Goal: Task Accomplishment & Management: Manage account settings

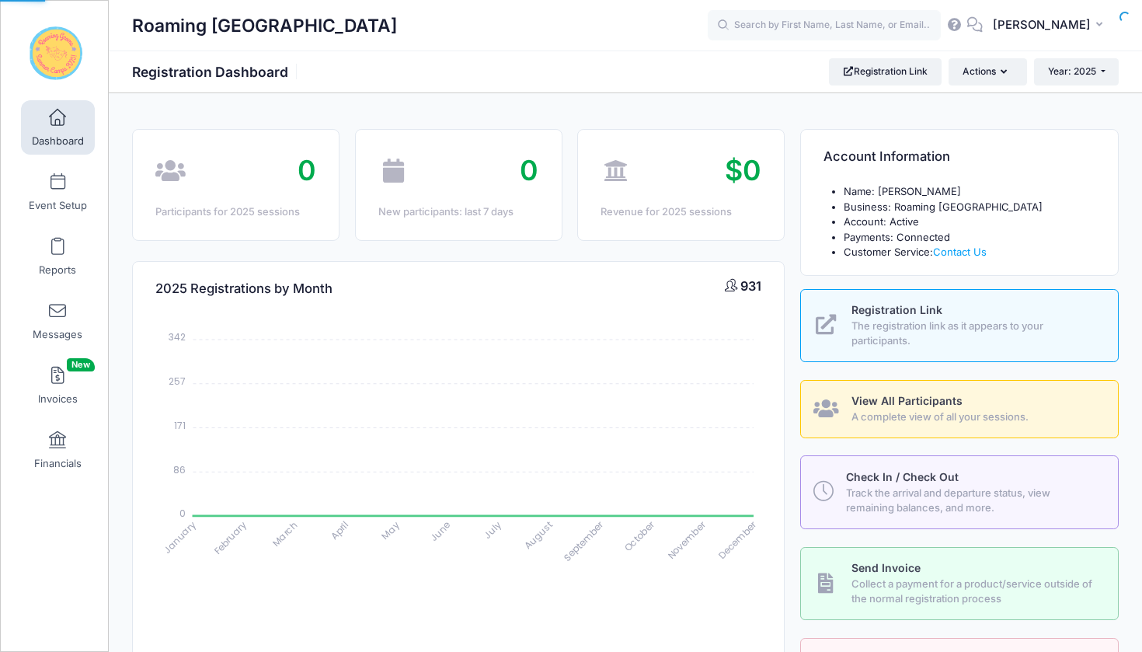
select select
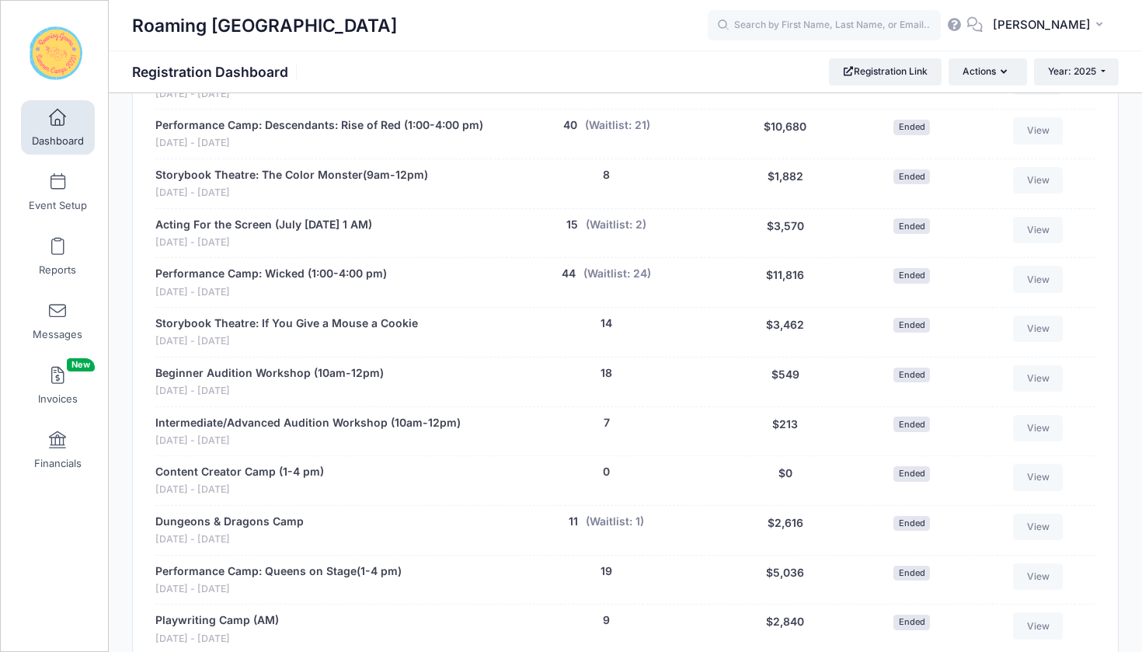
scroll to position [2250, 0]
click at [58, 181] on span at bounding box center [58, 182] width 0 height 17
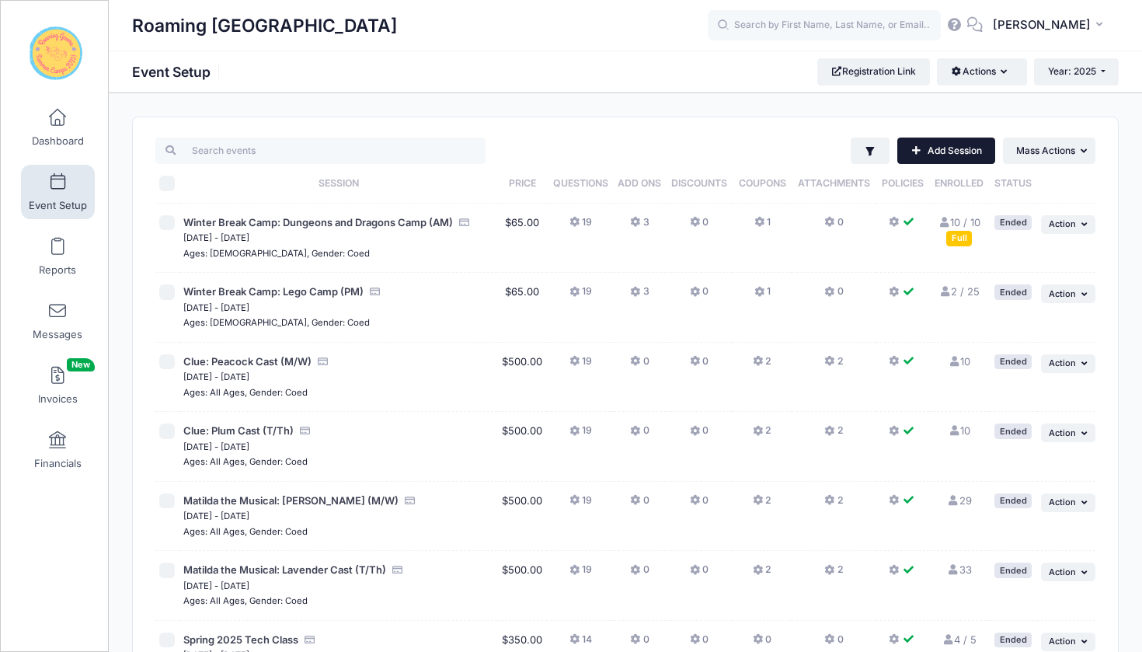
click at [942, 148] on link "Add Session" at bounding box center [946, 151] width 98 height 26
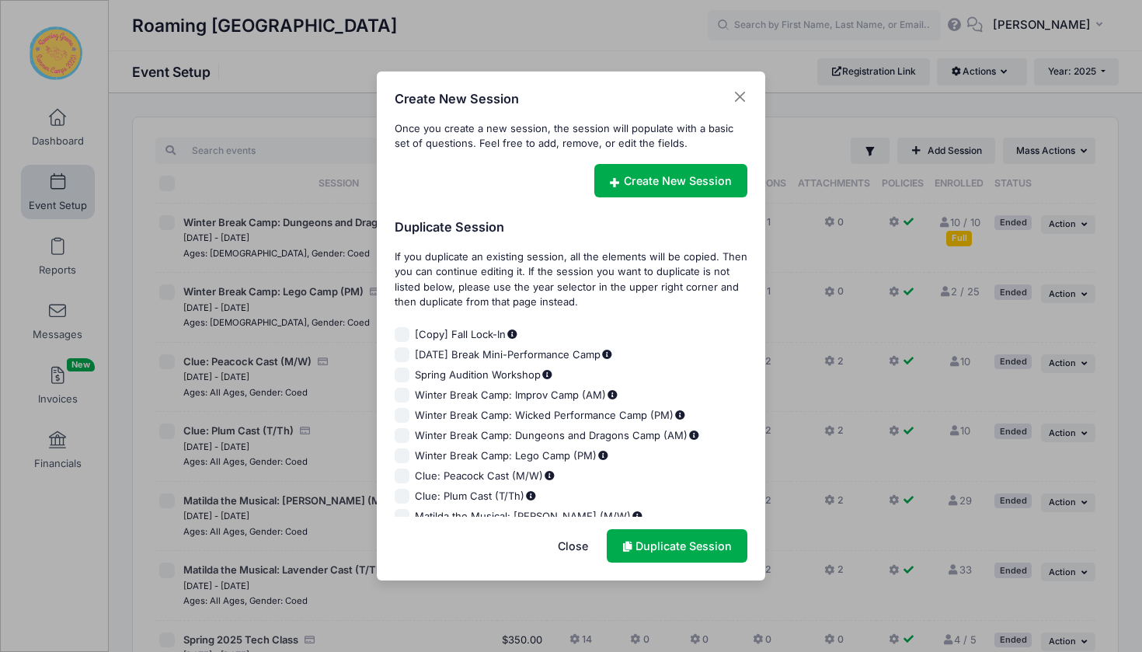
scroll to position [27, 0]
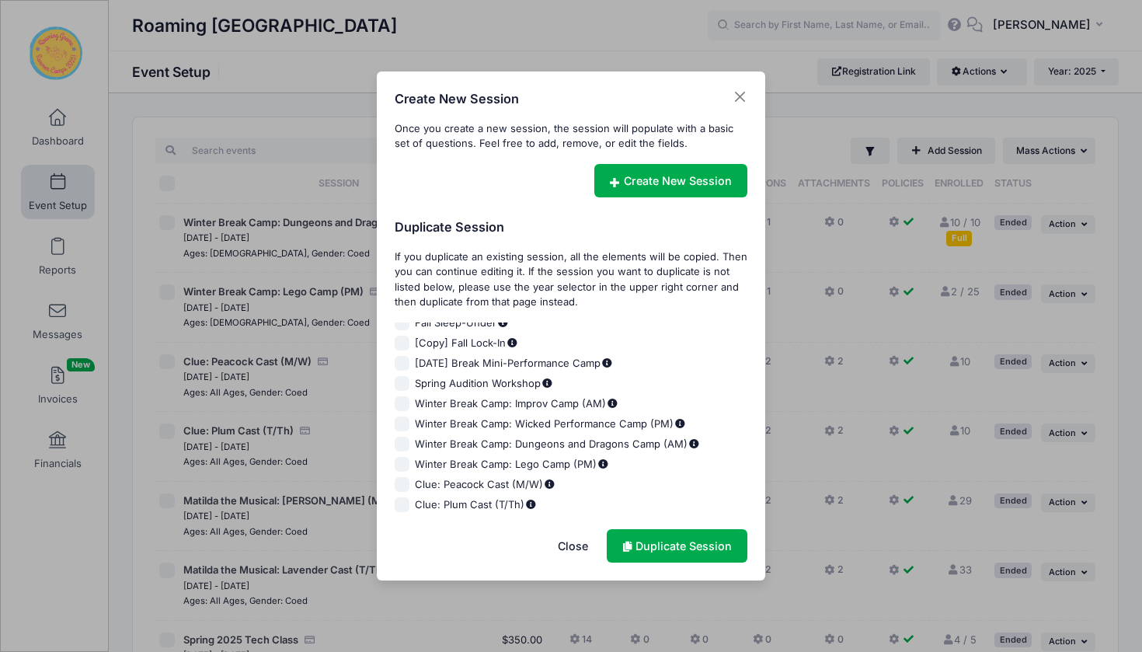
click at [577, 542] on button "Close" at bounding box center [573, 545] width 62 height 33
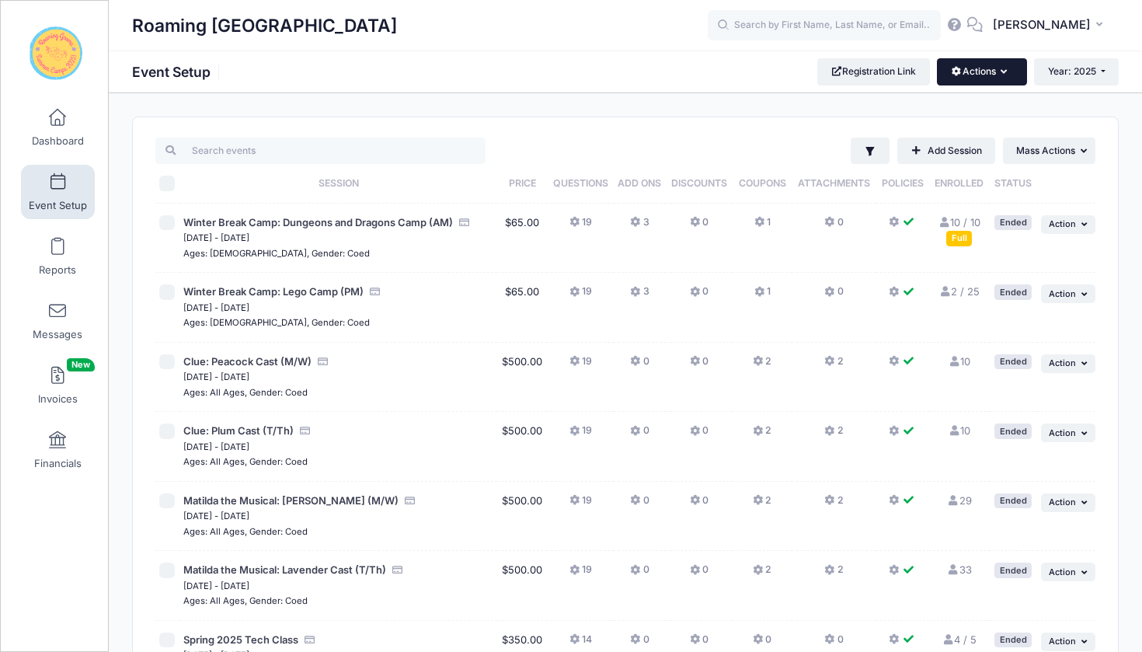
scroll to position [0, 0]
click at [950, 155] on link "Add Session" at bounding box center [946, 151] width 98 height 26
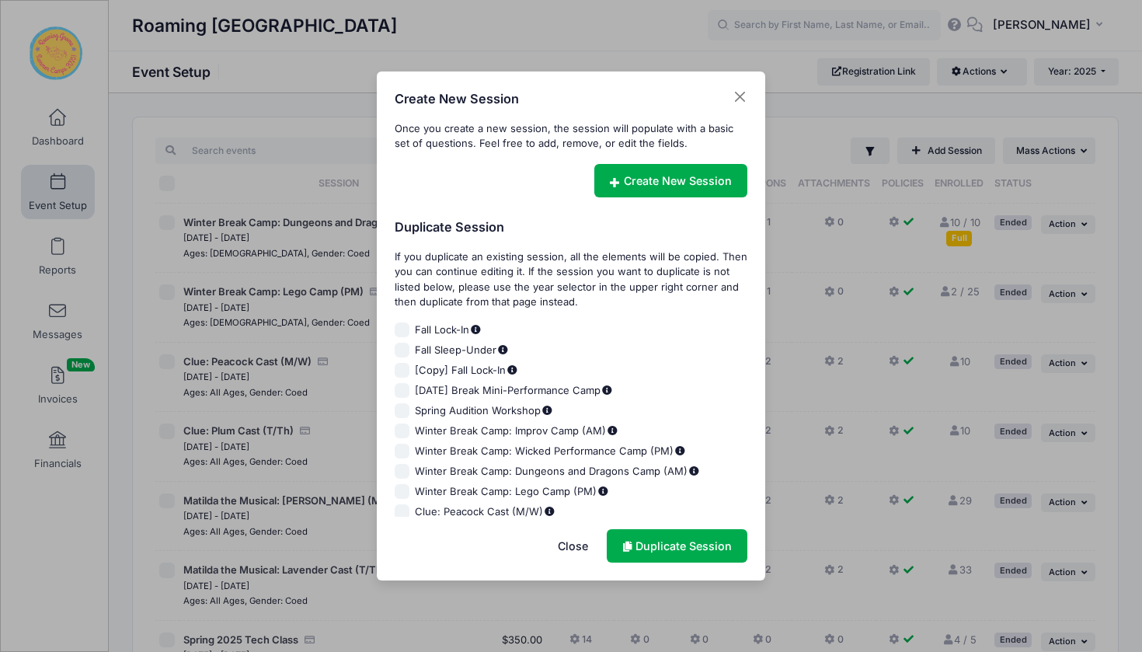
click at [401, 450] on input "Winter Break Camp: Wicked Performance Camp (PM)" at bounding box center [403, 452] width 16 height 16
checkbox input "true"
click at [669, 544] on link "Duplicate Session" at bounding box center [677, 545] width 141 height 33
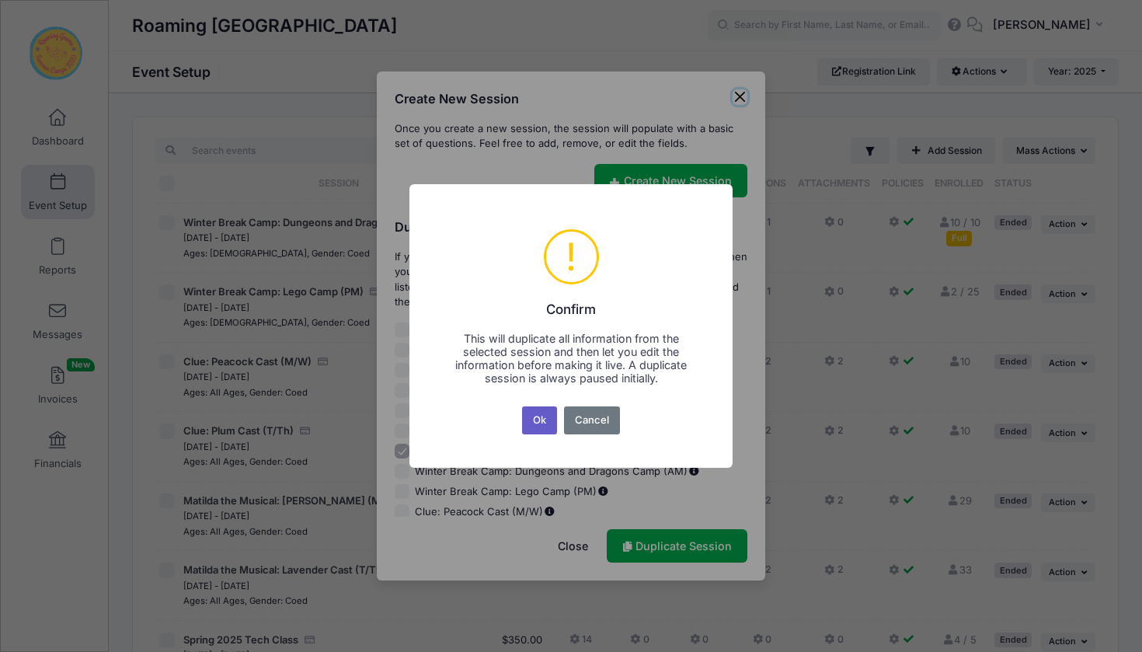
click at [550, 423] on button "Ok" at bounding box center [540, 420] width 36 height 28
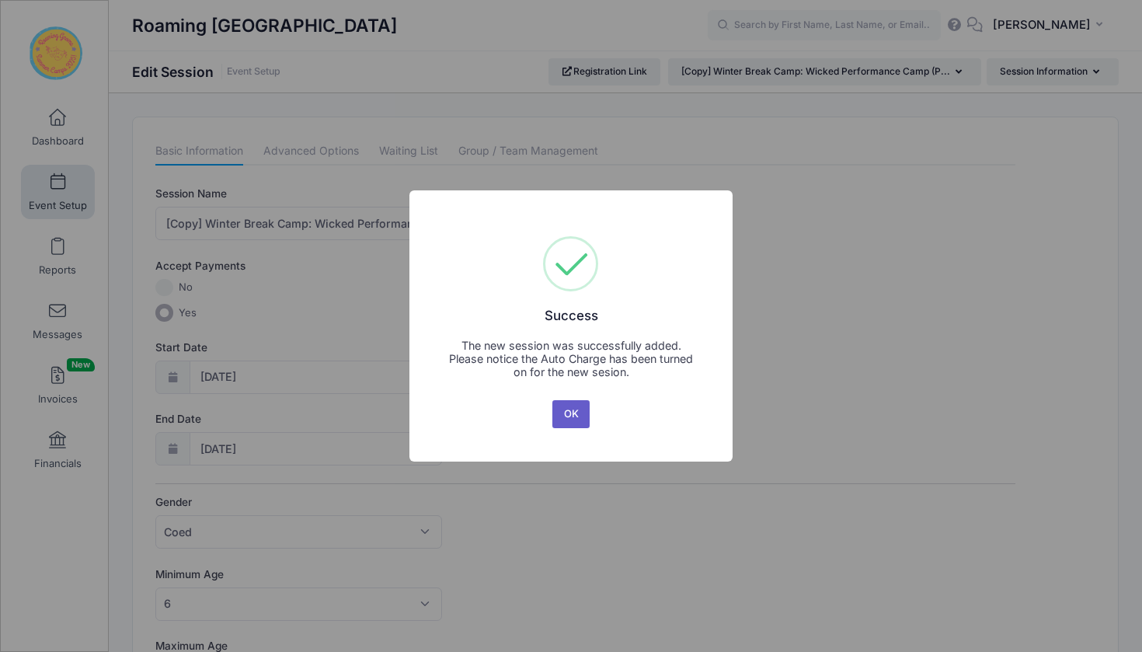
click at [569, 412] on button "OK" at bounding box center [570, 414] width 37 height 28
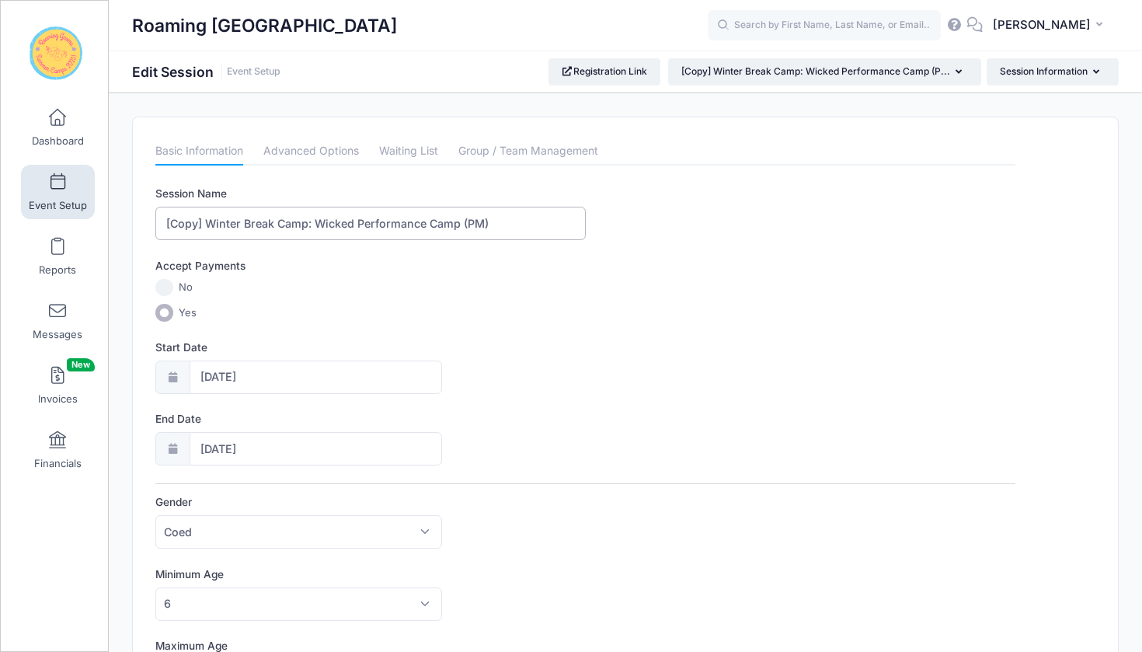
drag, startPoint x: 506, startPoint y: 227, endPoint x: 125, endPoint y: 212, distance: 381.0
type input "[DATE][DATE] Camp: Wicked (9am-4pm)"
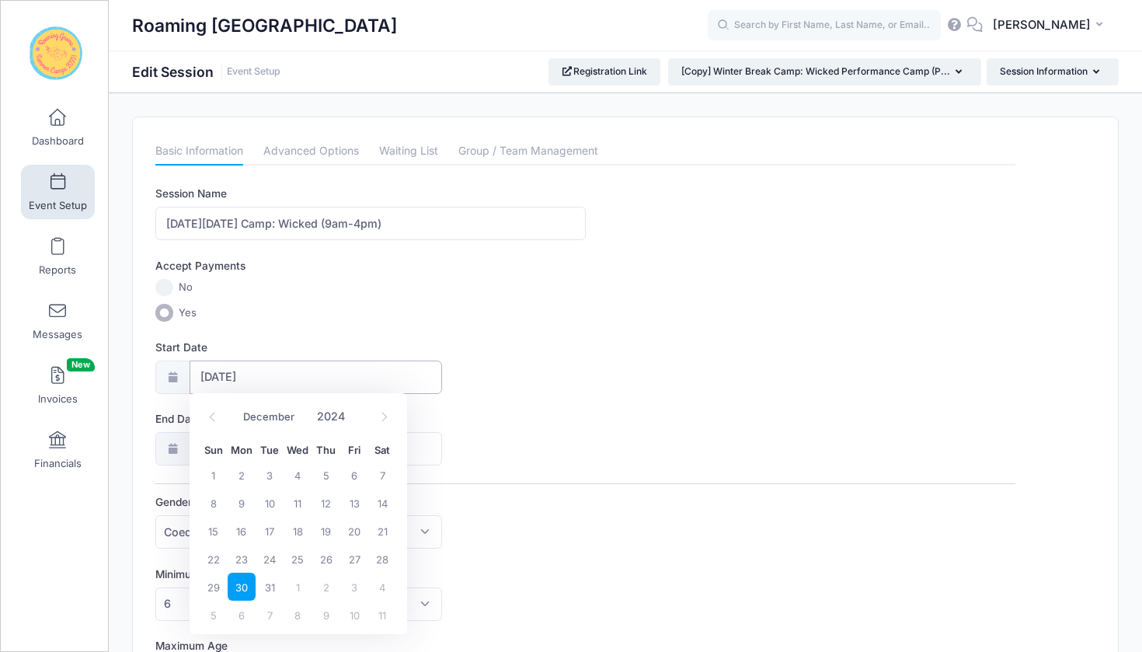
click at [253, 378] on input "12/30/2024" at bounding box center [316, 377] width 253 height 33
click at [384, 416] on icon at bounding box center [384, 417] width 10 height 10
type input "2025"
click at [384, 416] on icon at bounding box center [384, 417] width 10 height 10
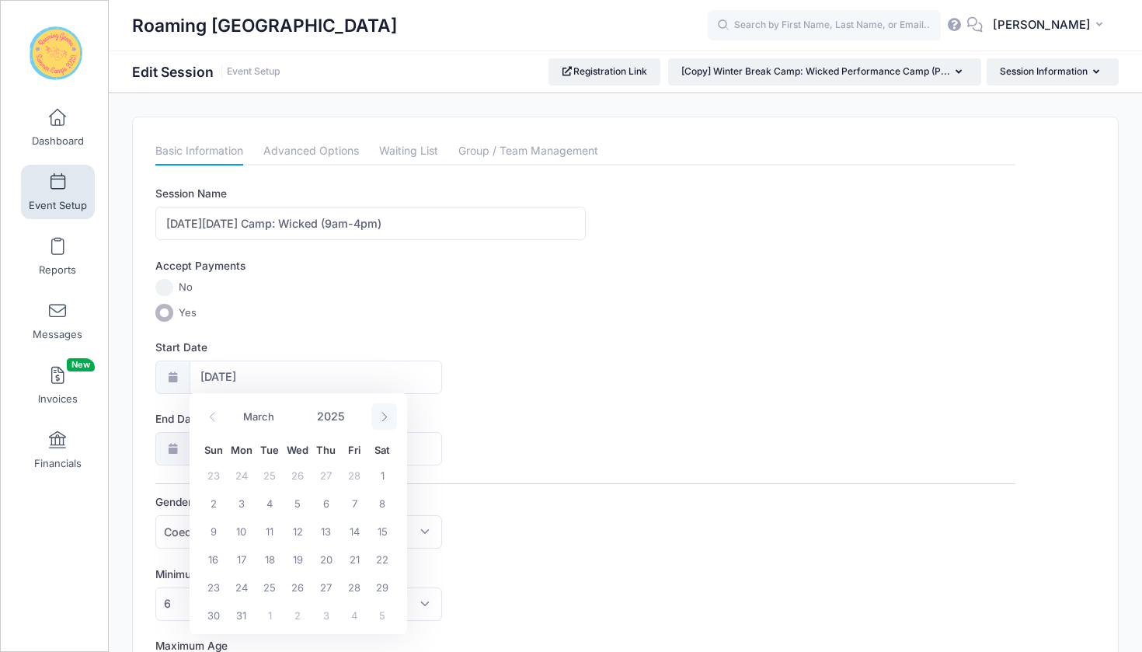
click at [384, 416] on icon at bounding box center [384, 417] width 10 height 10
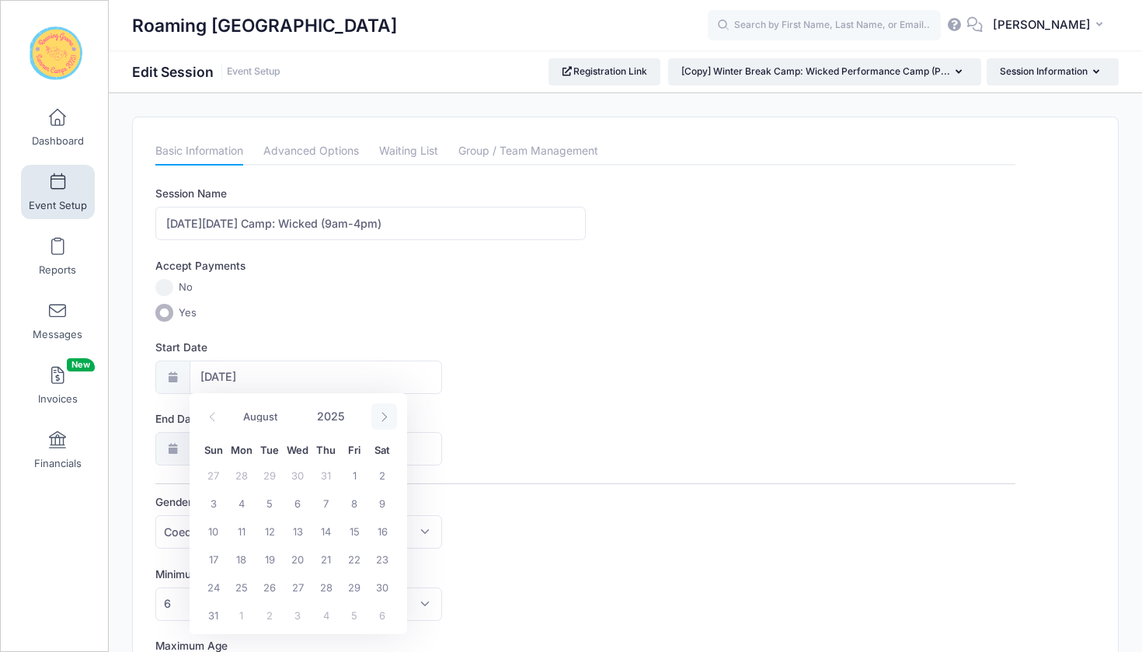
click at [384, 416] on icon at bounding box center [384, 417] width 10 height 10
select select "10"
click at [242, 584] on span "24" at bounding box center [242, 587] width 28 height 28
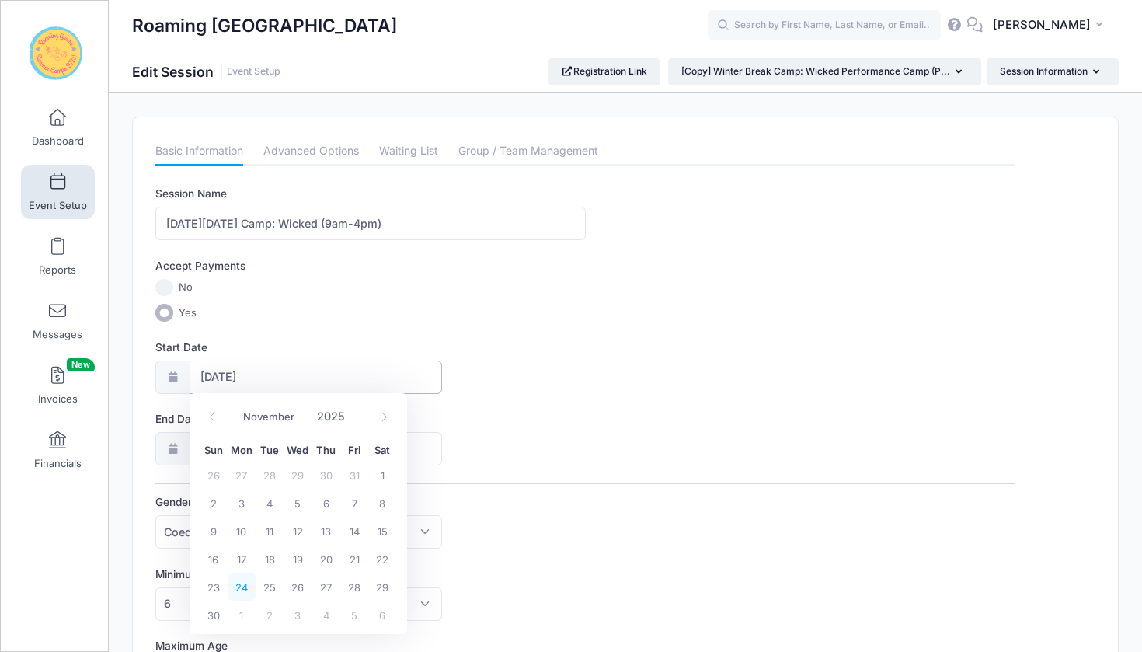
type input "11/24/2025"
type input "11/25/2025"
select select "10"
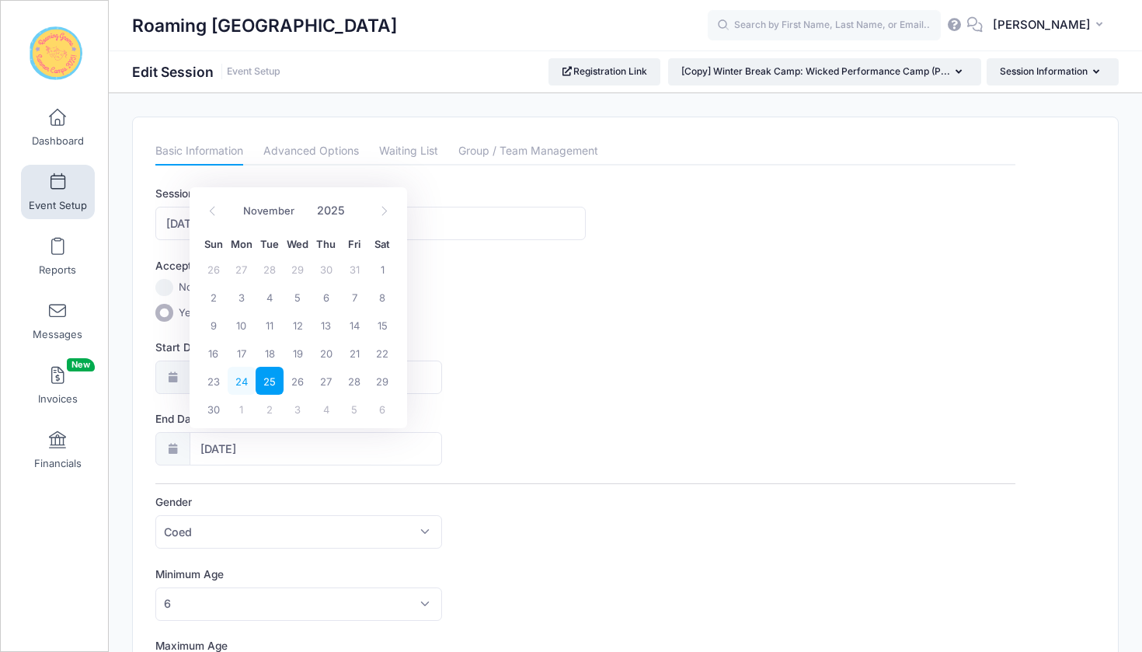
click at [246, 385] on span "24" at bounding box center [242, 381] width 28 height 28
type input "11/24/2025"
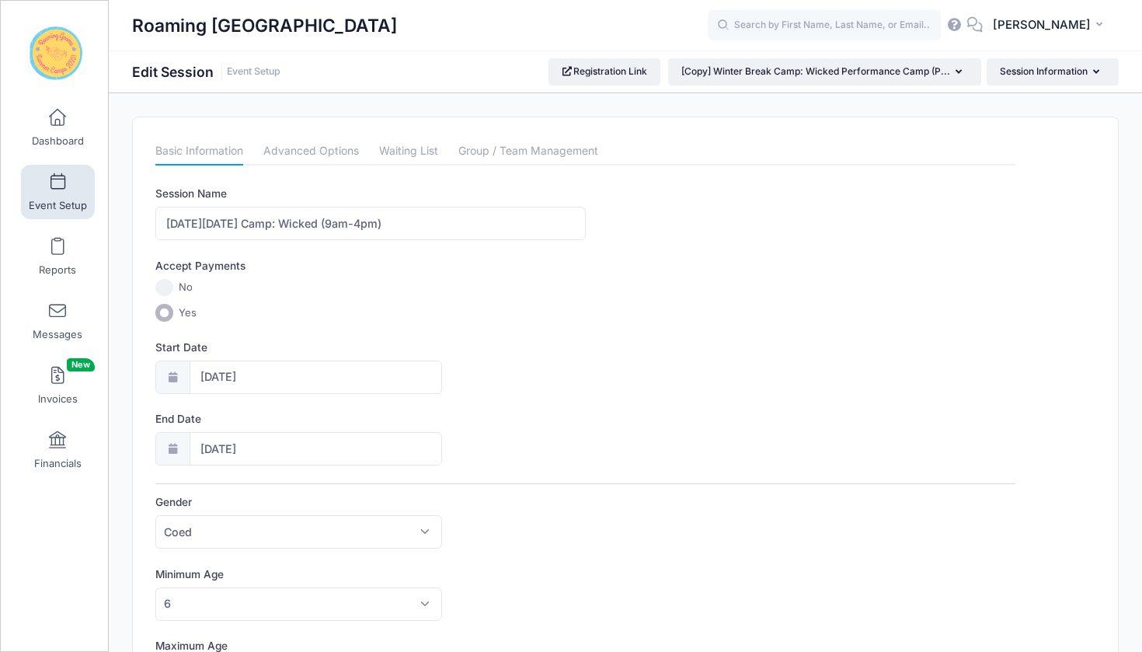
click at [522, 390] on div "Start Date 11/24/2025" at bounding box center [585, 367] width 860 height 54
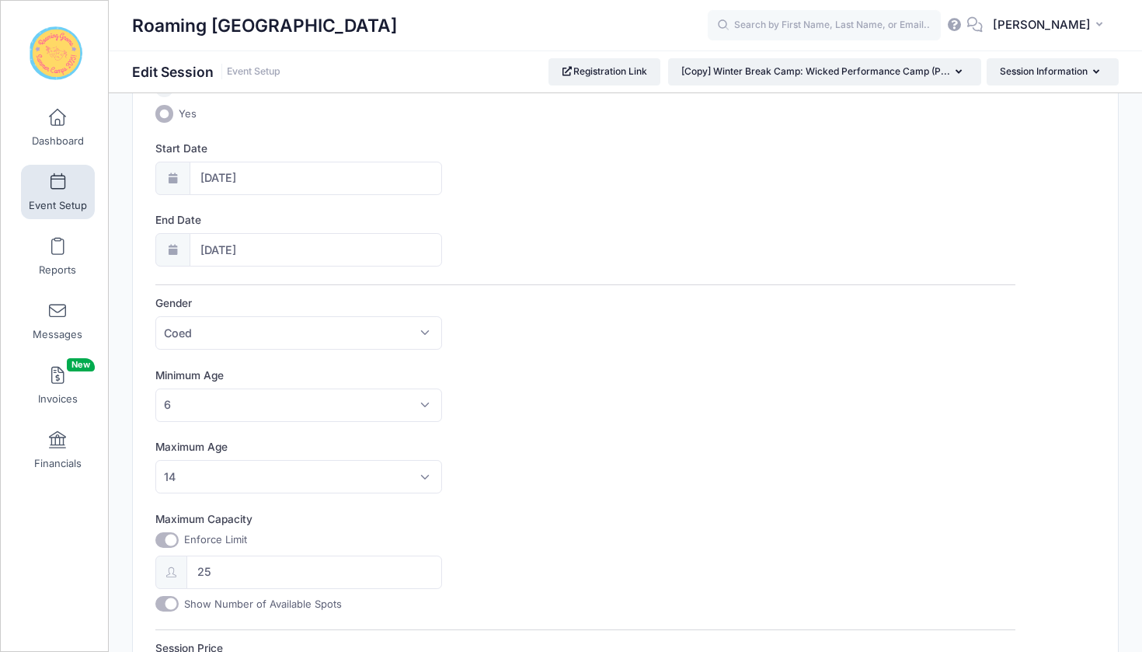
scroll to position [234, 0]
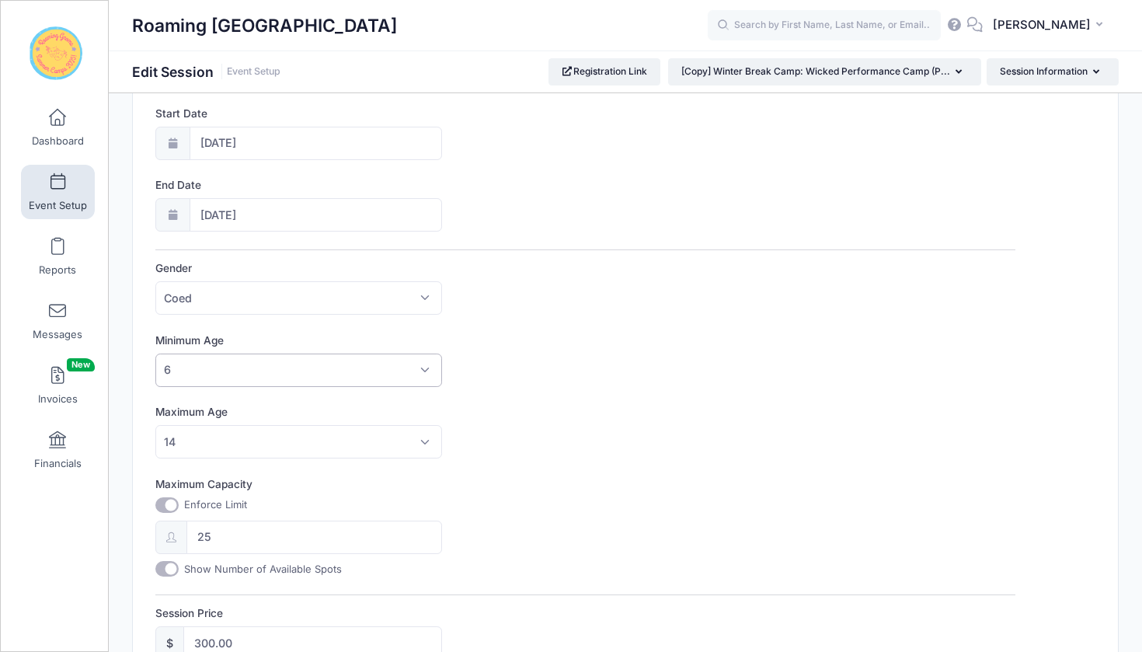
click at [426, 369] on span "6" at bounding box center [298, 370] width 287 height 33
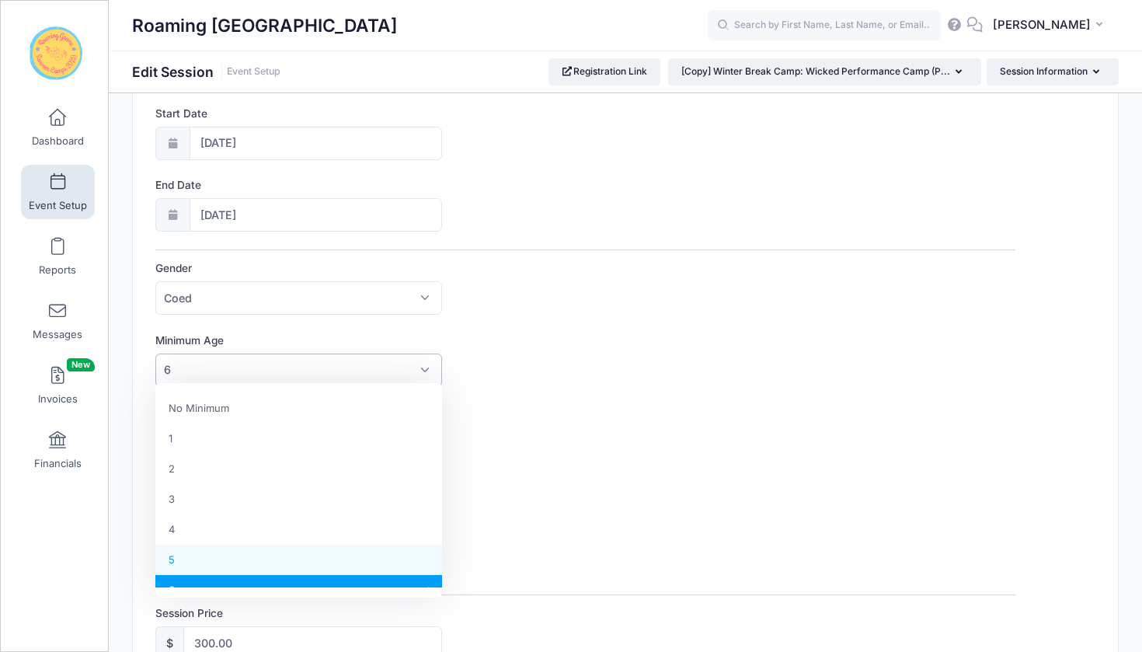
select select "5"
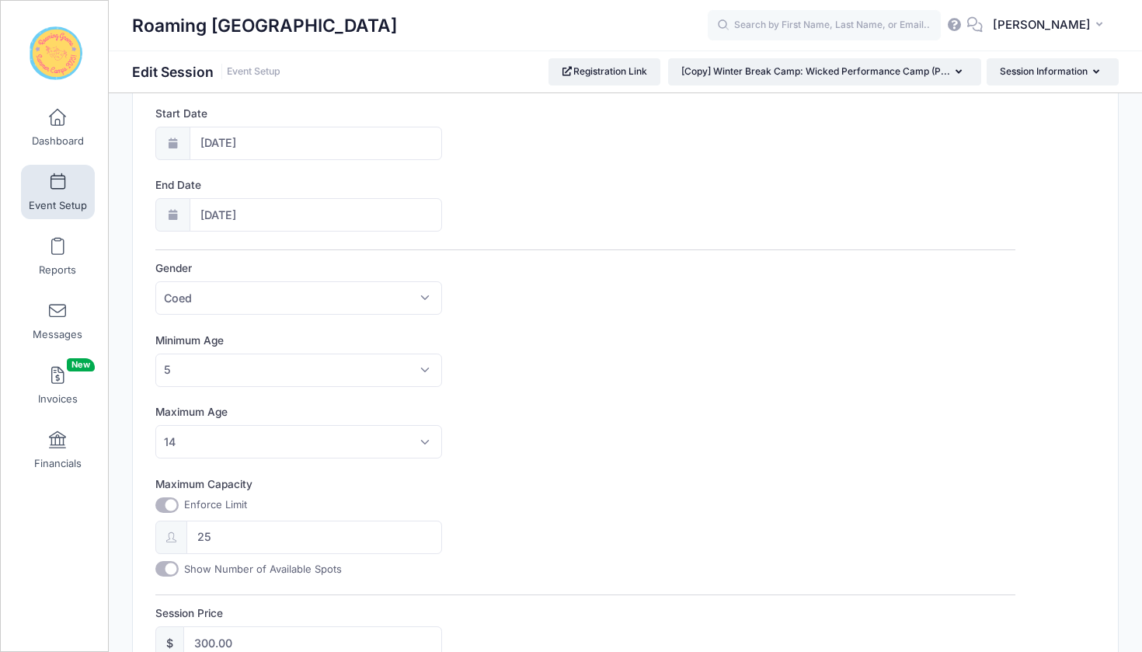
click at [626, 407] on div "Maximum Age No Maximum 1 2 3 4 5 6 7 8 9 10 11 12 13 14 15 16 17 18 19 20 21 22…" at bounding box center [585, 431] width 860 height 54
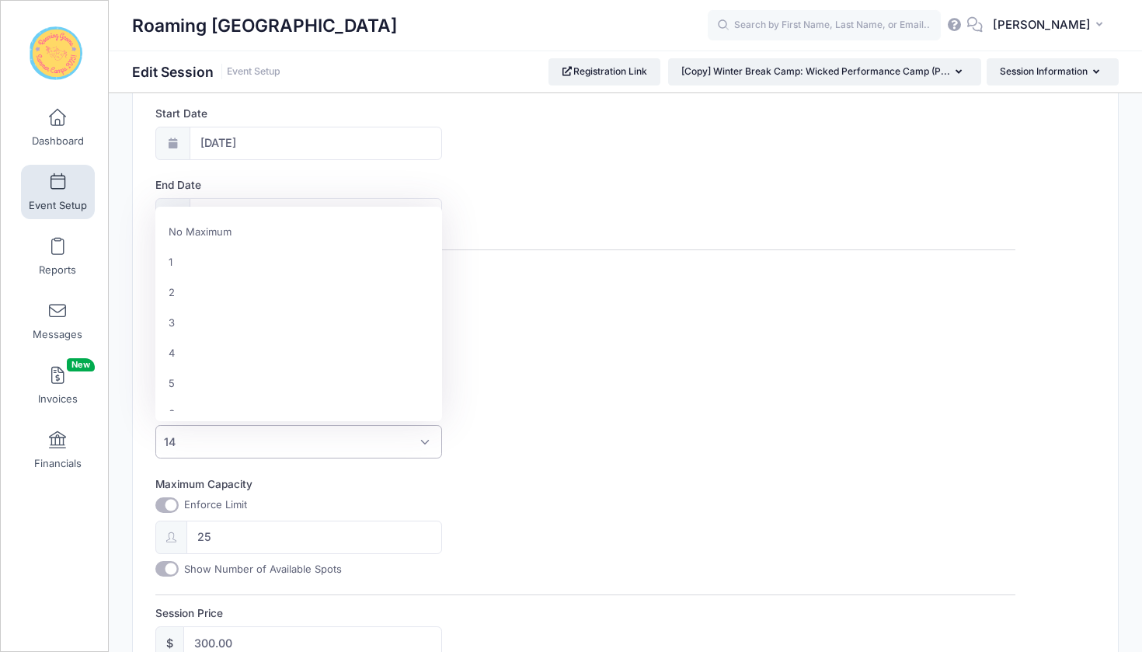
click at [426, 439] on span "14" at bounding box center [298, 441] width 287 height 33
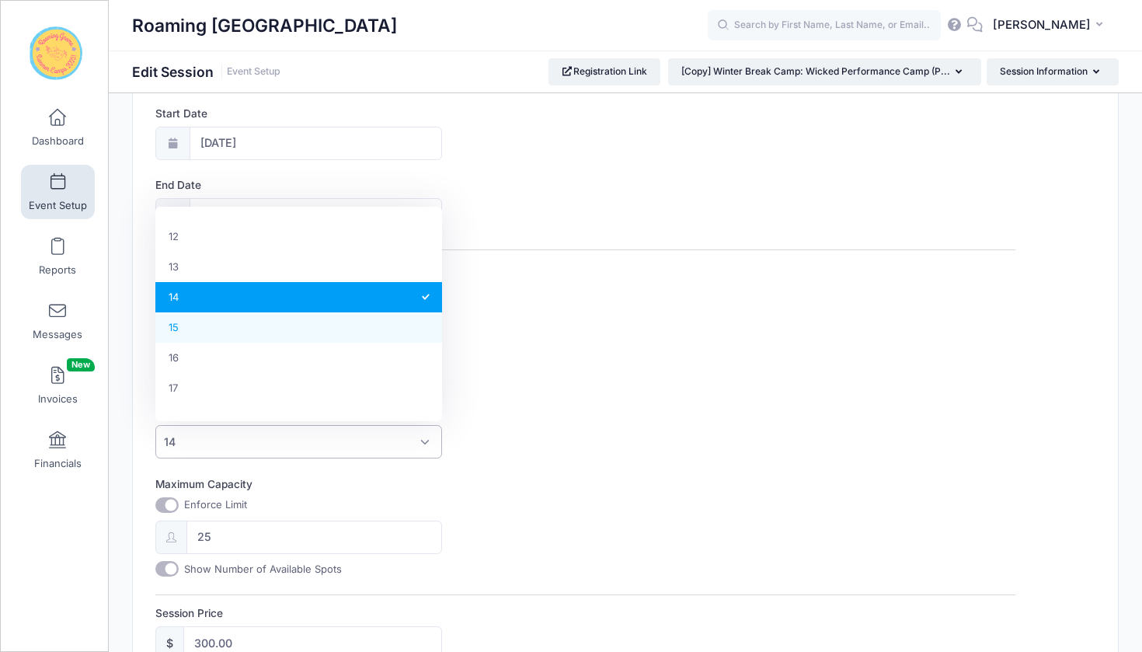
select select "15"
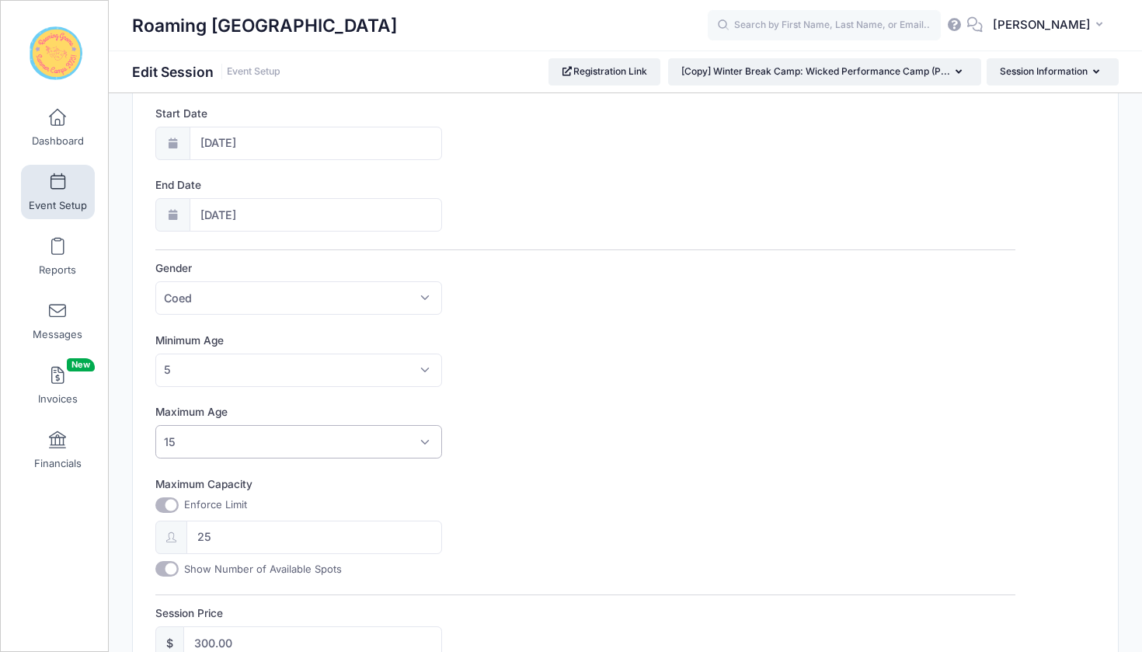
click at [537, 376] on div "Minimum Age No Minimum 1 2 3 4 5 6 7 8 9 10 11 12 13 14 15 16 17 18 19 20 21 22…" at bounding box center [585, 360] width 860 height 54
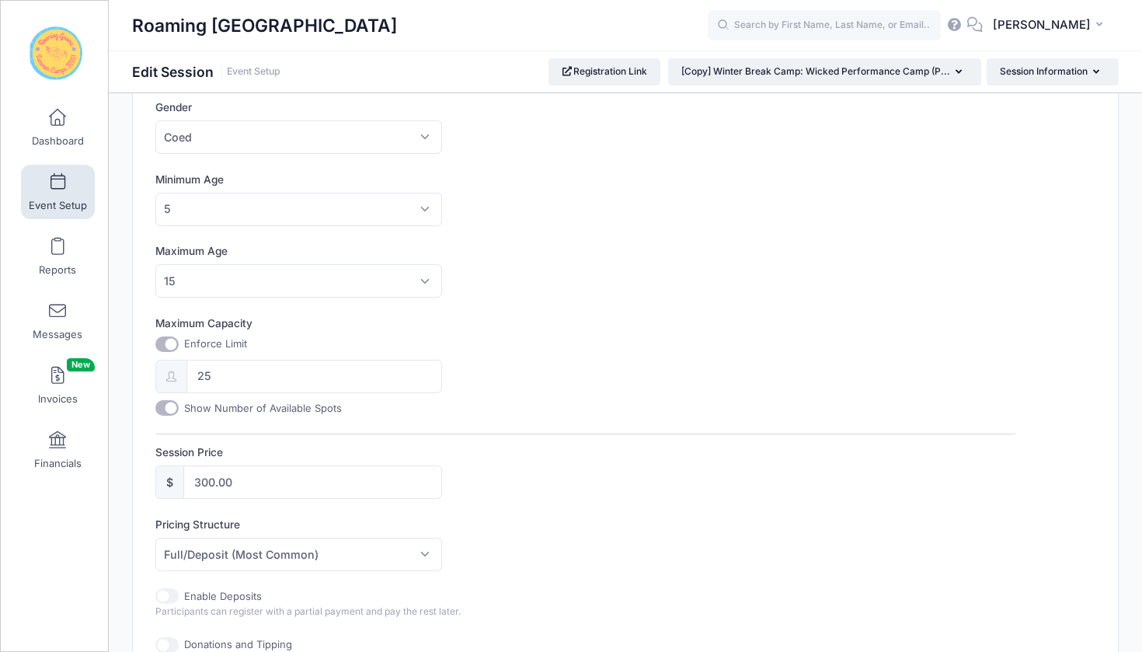
scroll to position [423, 0]
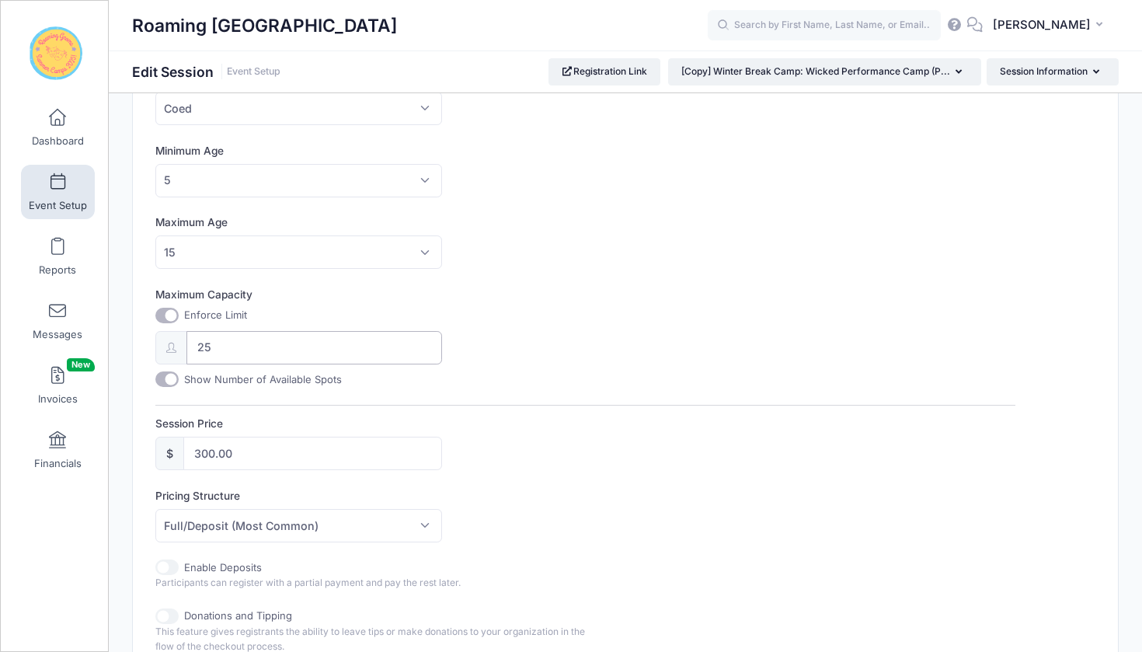
click at [243, 334] on input "25" at bounding box center [314, 347] width 256 height 33
click at [217, 345] on input "25" at bounding box center [314, 347] width 256 height 33
type input "2"
type input "30"
click at [523, 368] on div "Maximum Capacity Enforce Limit 30 Show Number of Available Spots" at bounding box center [585, 337] width 860 height 100
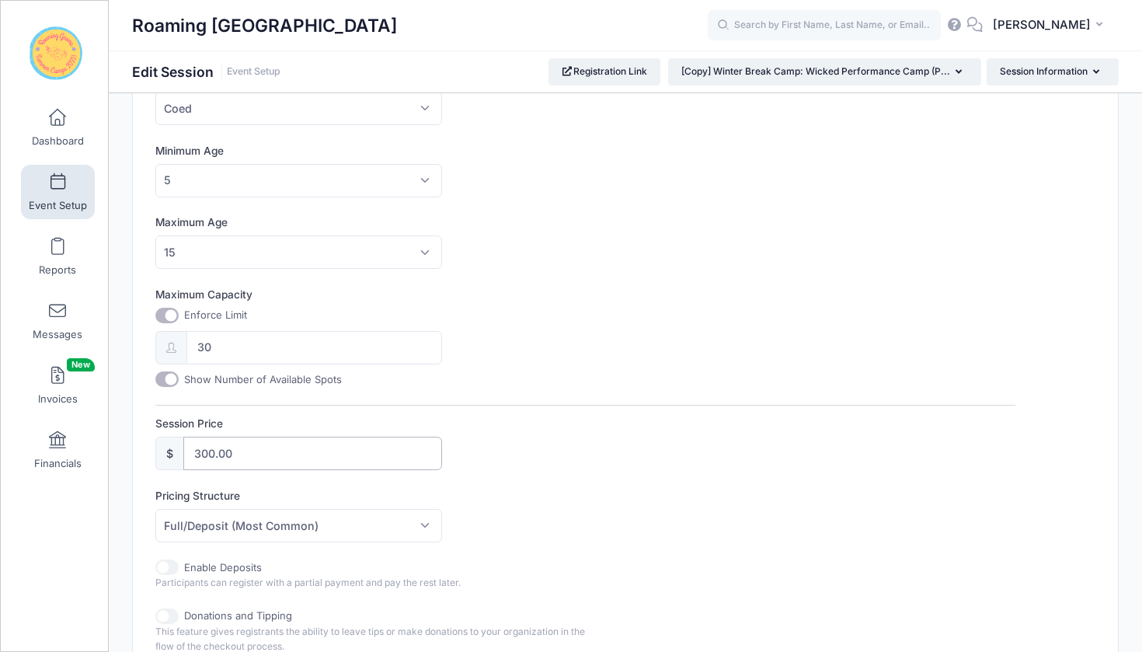
drag, startPoint x: 246, startPoint y: 450, endPoint x: 166, endPoint y: 442, distance: 80.4
click at [166, 442] on div "$ 300.00" at bounding box center [298, 453] width 287 height 33
type input "100"
click at [563, 457] on div "Session Price $ 100" at bounding box center [585, 443] width 860 height 54
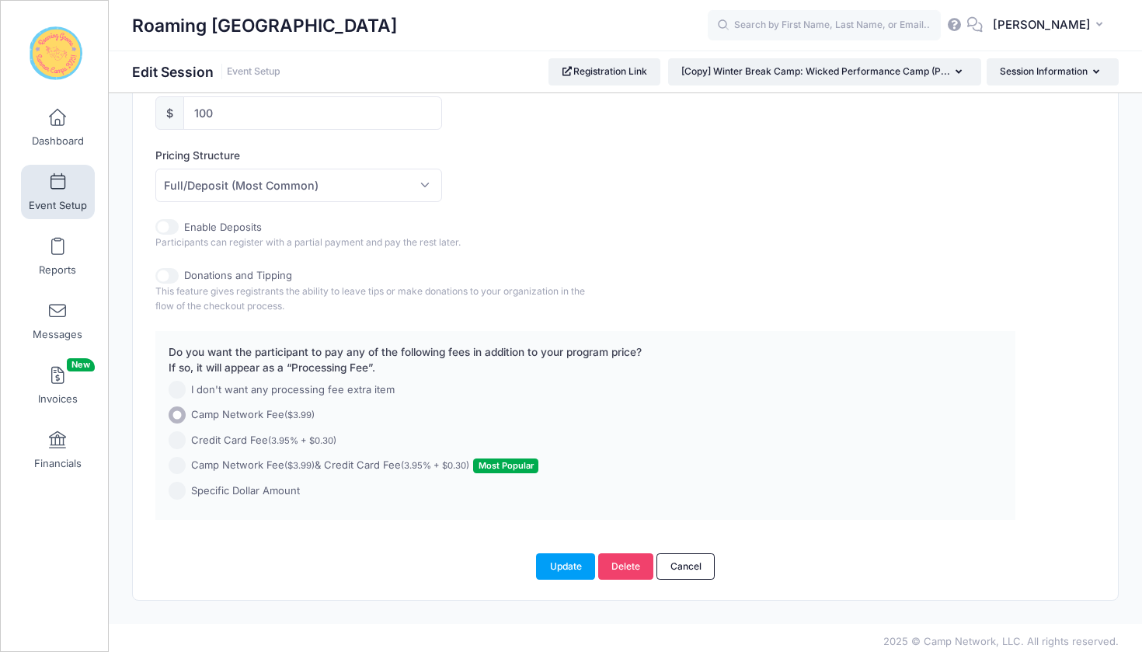
scroll to position [763, 0]
click at [177, 460] on input "Camp Network Fee ($3.99) & Credit Card Fee (3.95% + $0.30) Most Popular" at bounding box center [178, 467] width 18 height 18
radio input "true"
click at [566, 556] on button "Update" at bounding box center [565, 567] width 59 height 26
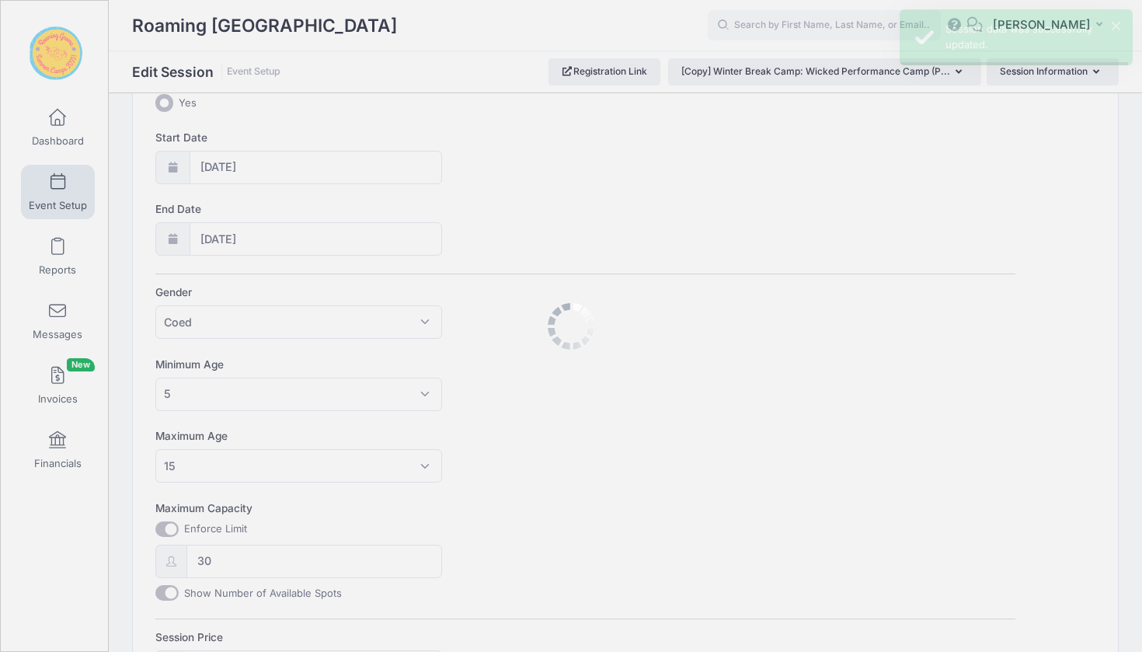
scroll to position [0, 0]
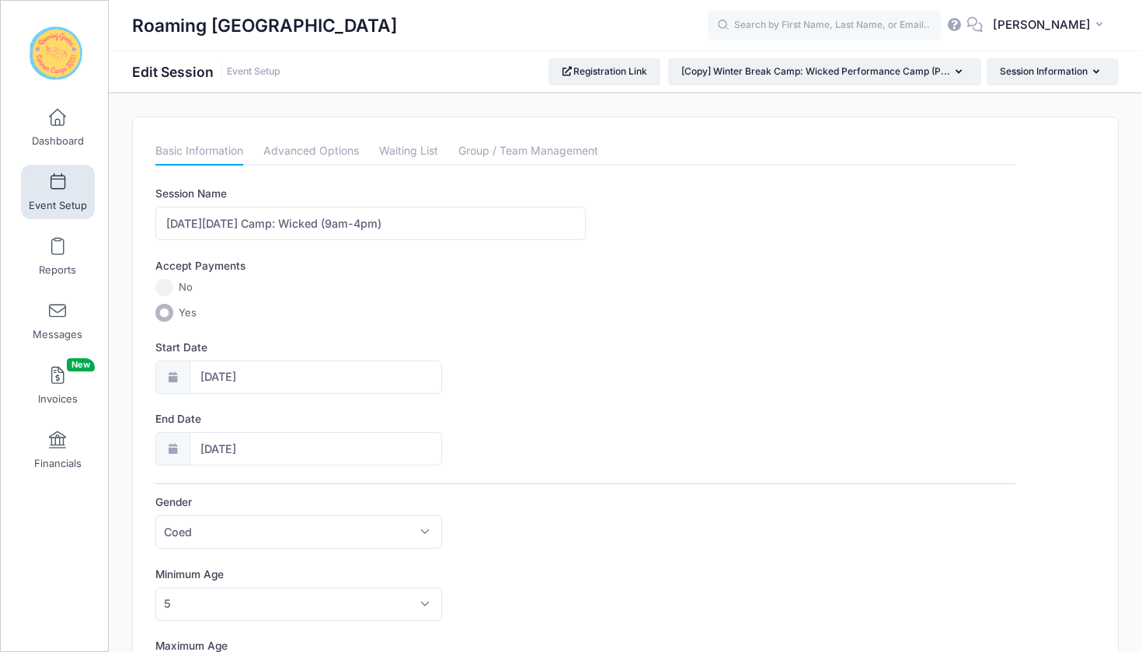
click at [58, 186] on span at bounding box center [58, 182] width 0 height 17
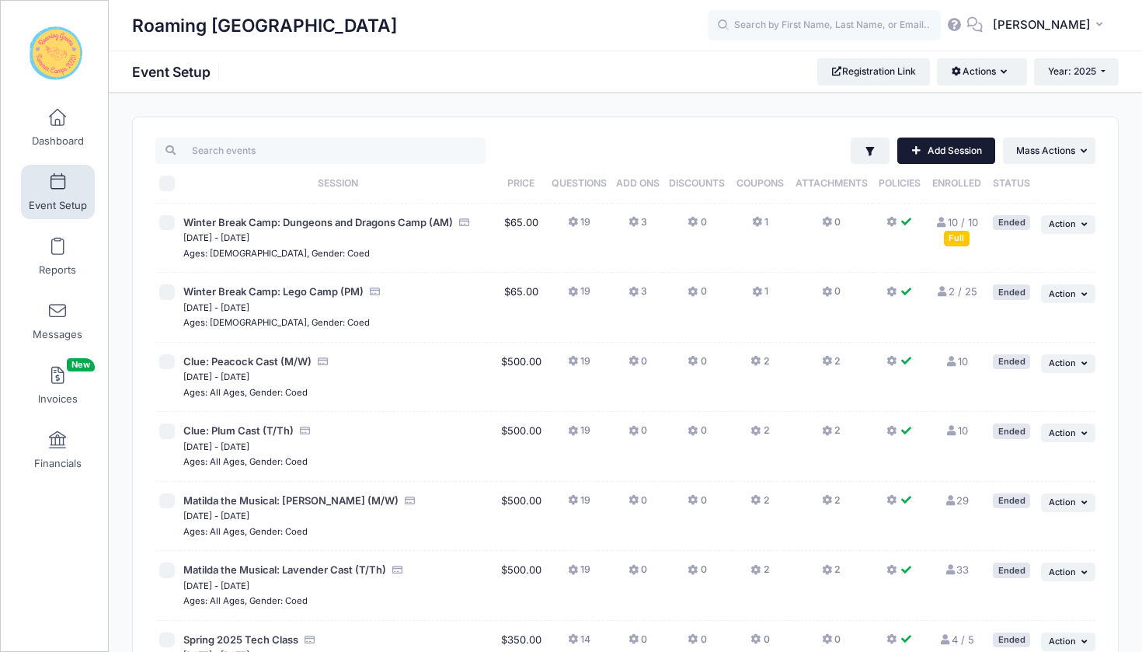
click at [943, 149] on link "Add Session" at bounding box center [946, 151] width 98 height 26
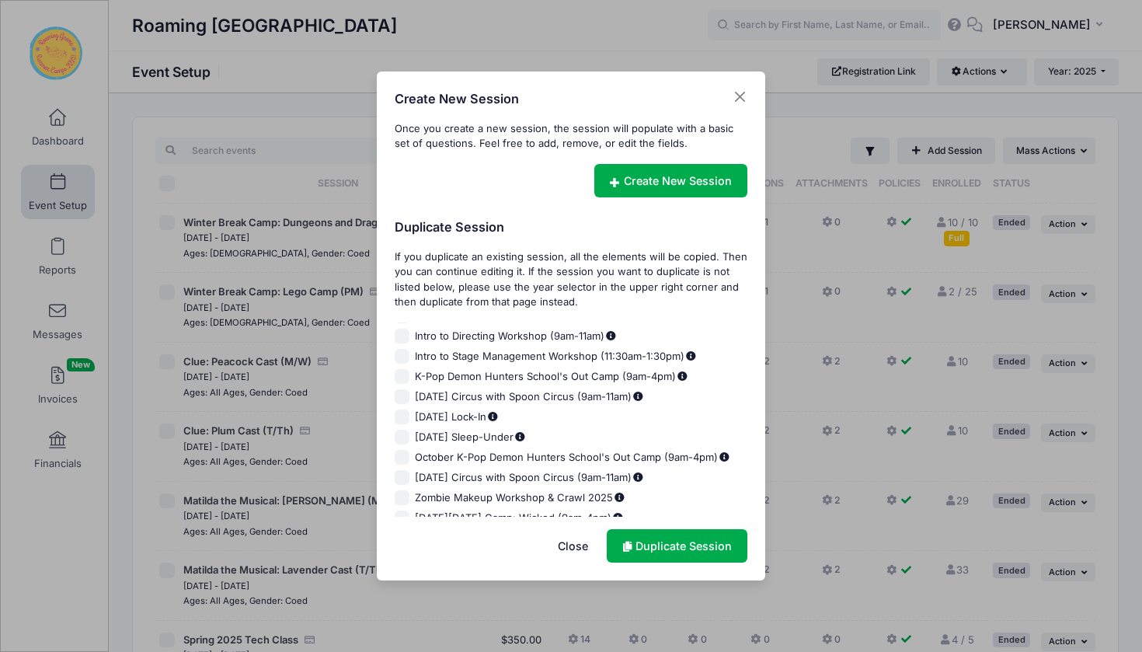
scroll to position [1235, 0]
click at [400, 512] on input "[DATE][DATE] Camp: Wicked (9am-4pm)" at bounding box center [403, 520] width 16 height 16
checkbox input "true"
click at [659, 540] on link "Duplicate Session" at bounding box center [677, 545] width 141 height 33
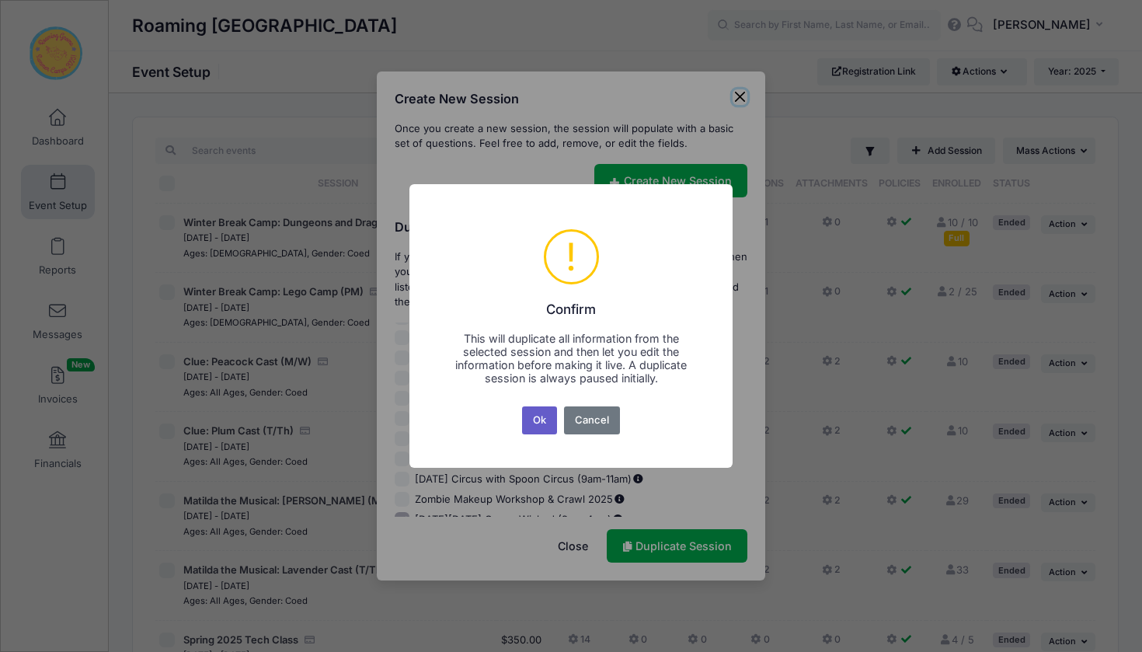
click at [542, 419] on button "Ok" at bounding box center [540, 420] width 36 height 28
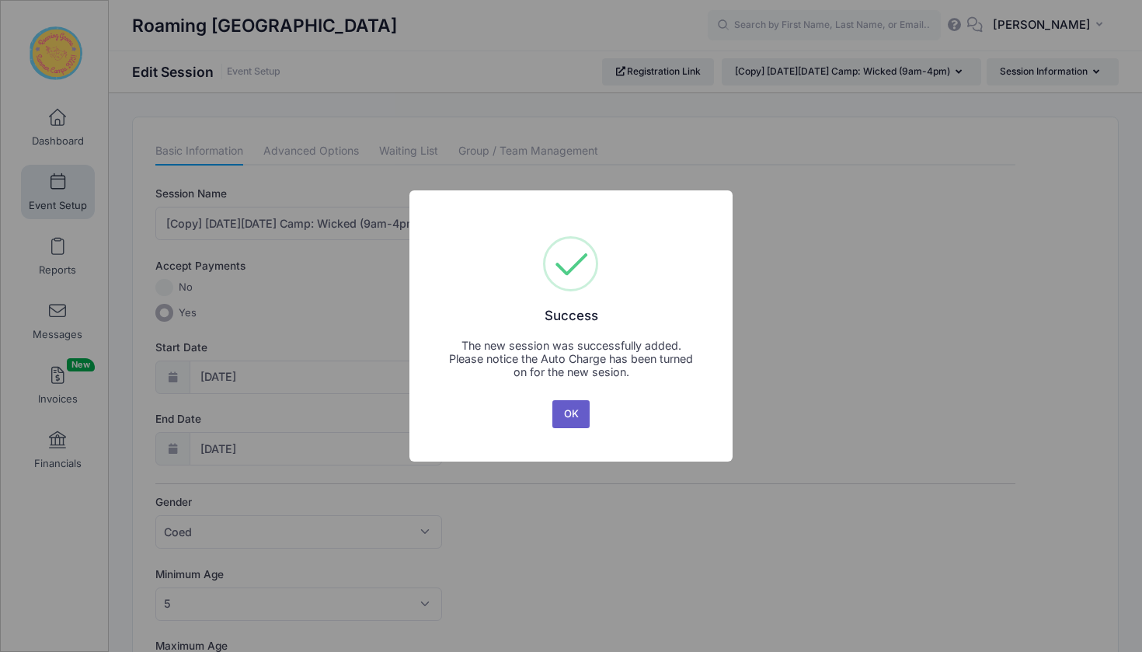
click at [573, 416] on button "OK" at bounding box center [570, 414] width 37 height 28
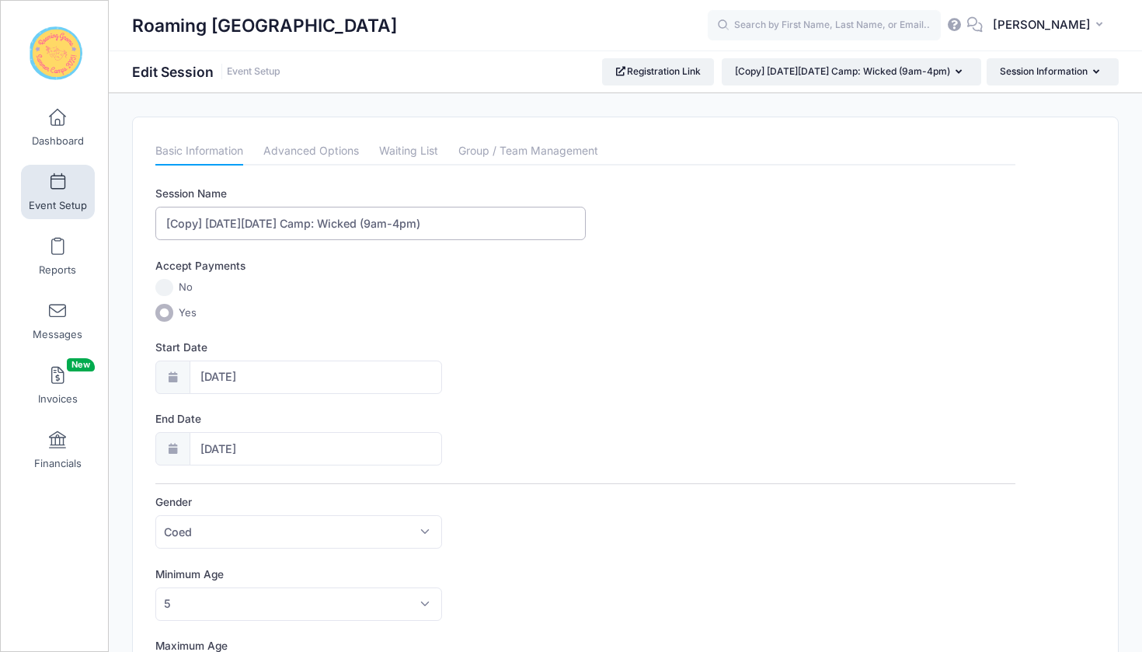
drag, startPoint x: 209, startPoint y: 223, endPoint x: 148, endPoint y: 225, distance: 61.4
drag, startPoint x: 340, startPoint y: 221, endPoint x: 305, endPoint y: 223, distance: 35.8
click at [305, 223] on input "[DATE][DATE] Camp: Wicked (9am-4pm)" at bounding box center [370, 223] width 430 height 33
type input "[DATE][DATE] Camp: [PERSON_NAME] (9am-4pm)"
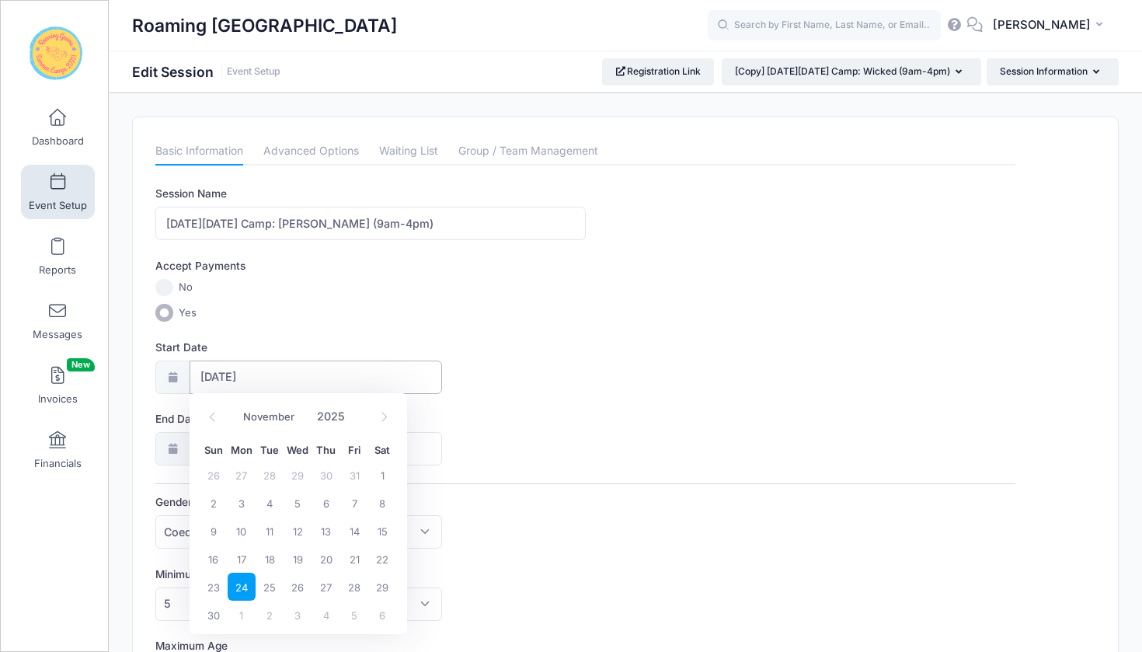
click at [230, 374] on input "[DATE]" at bounding box center [316, 377] width 253 height 33
click at [273, 590] on span "25" at bounding box center [270, 587] width 28 height 28
type input "[DATE]"
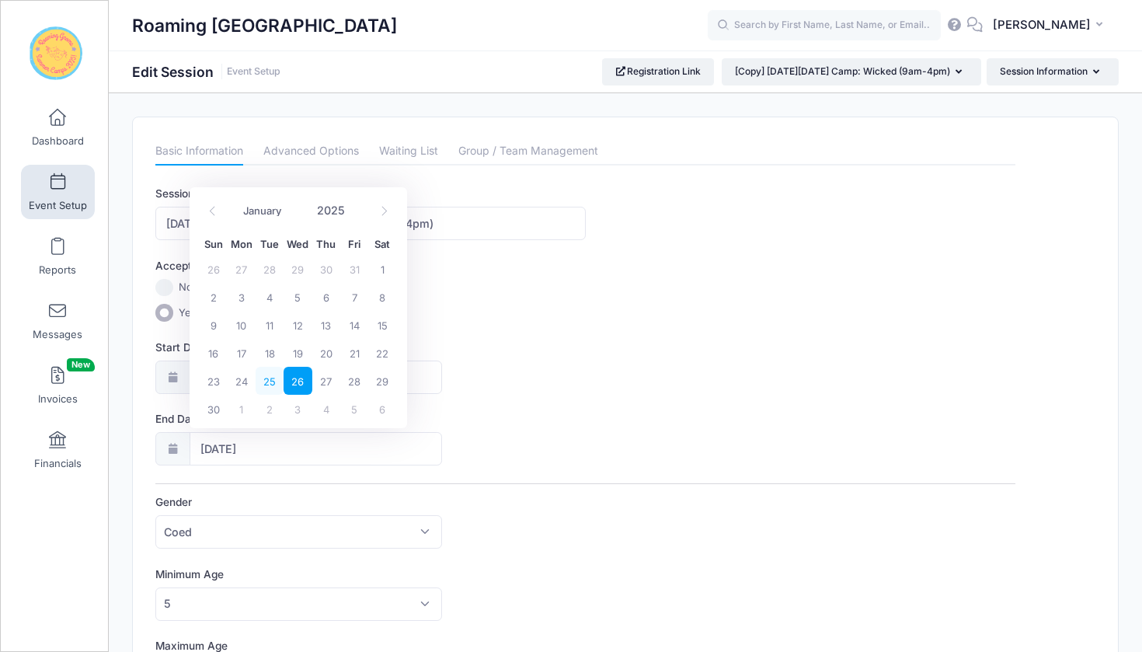
click at [269, 385] on span "25" at bounding box center [270, 381] width 28 height 28
type input "[DATE]"
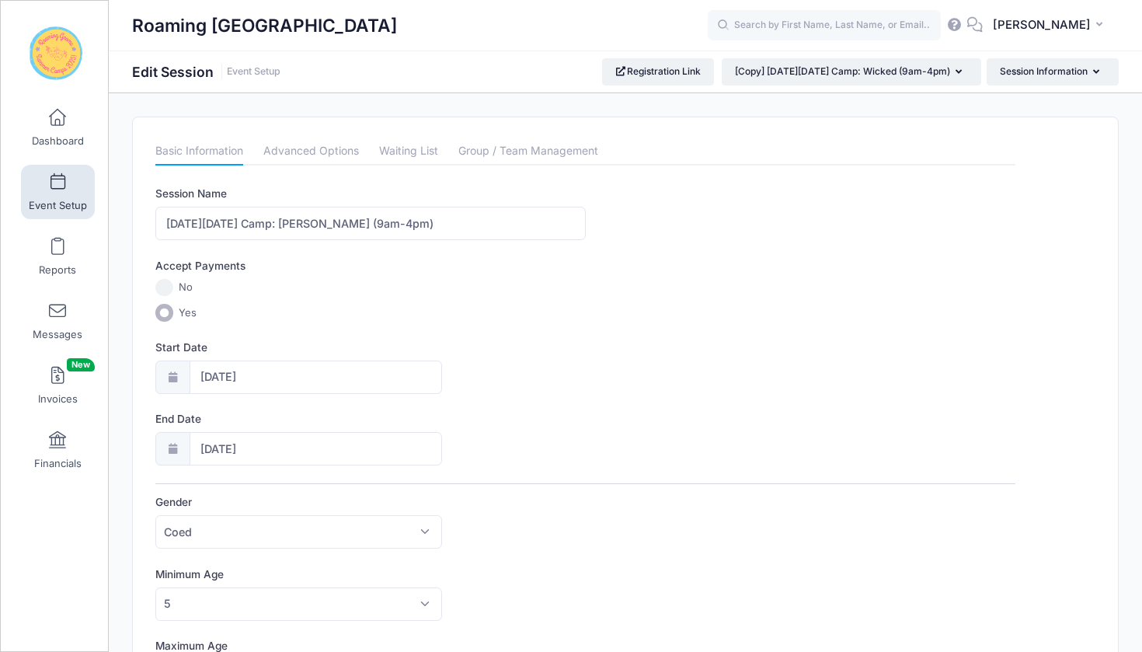
click at [495, 427] on div "End Date [DATE]" at bounding box center [585, 438] width 860 height 54
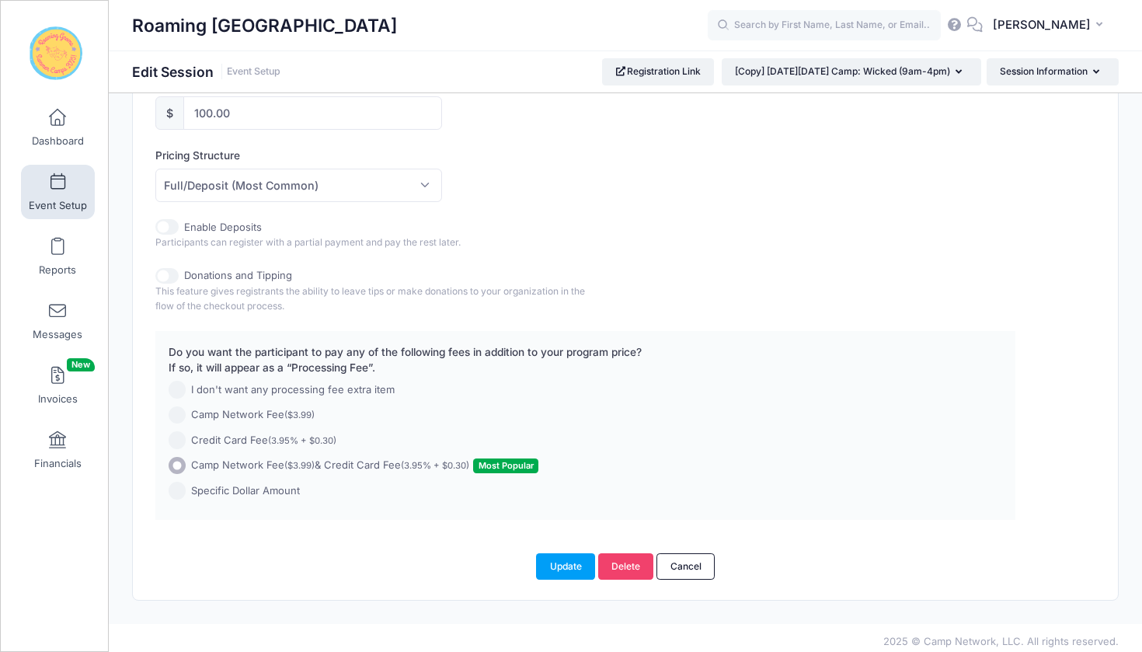
scroll to position [763, 0]
click at [567, 559] on button "Update" at bounding box center [565, 567] width 59 height 26
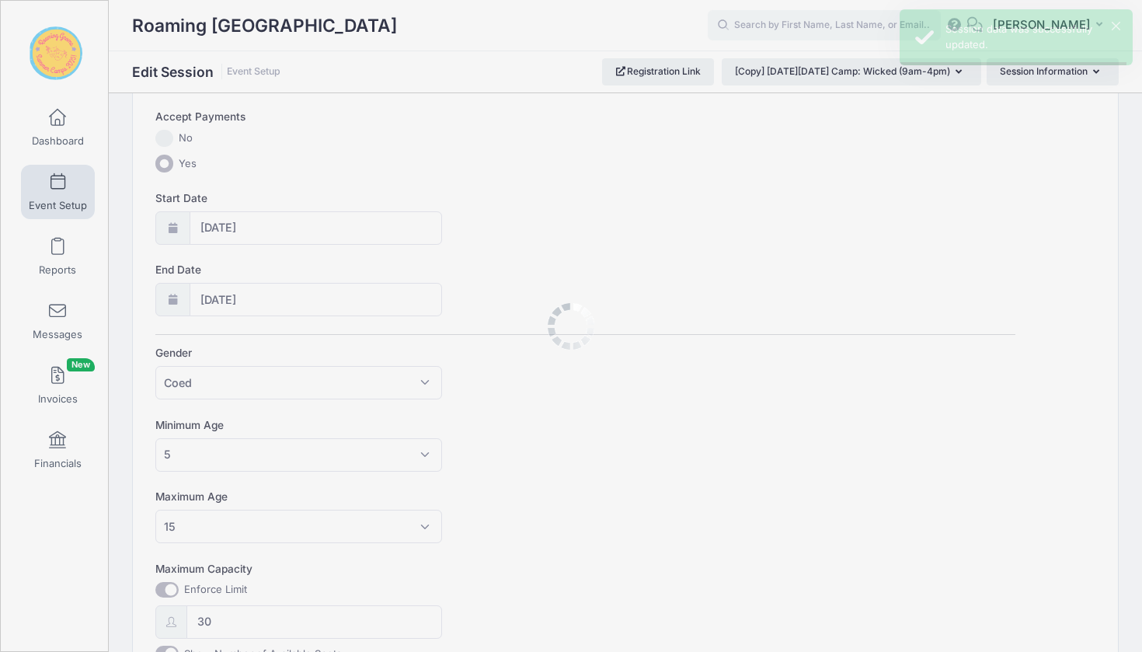
scroll to position [0, 0]
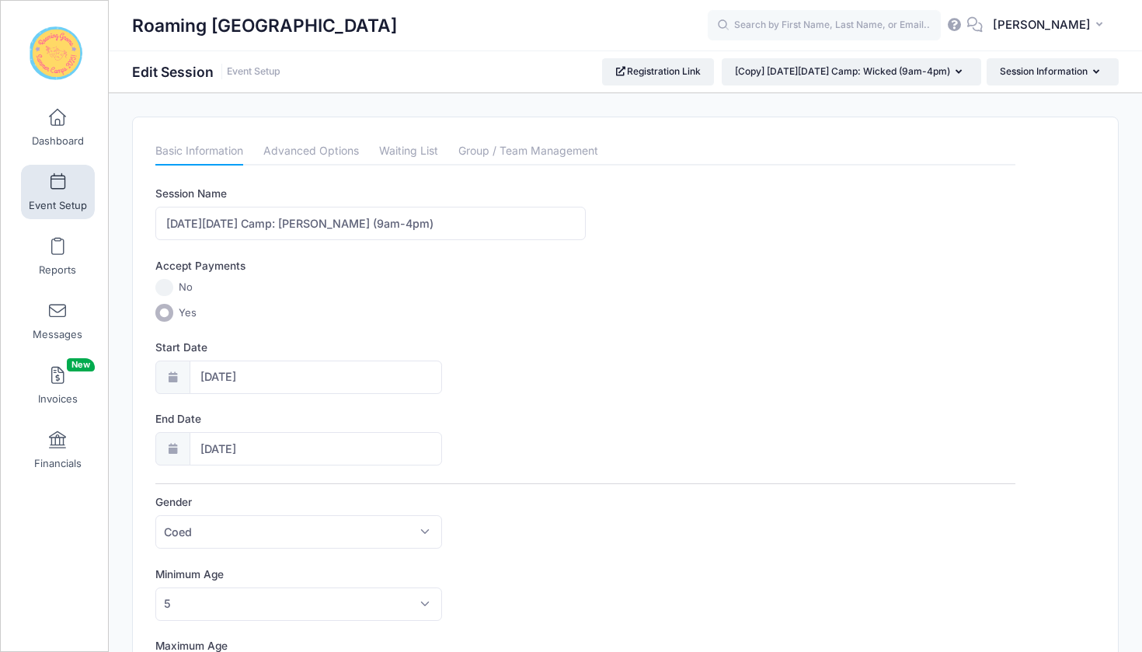
click at [58, 185] on span at bounding box center [58, 182] width 0 height 17
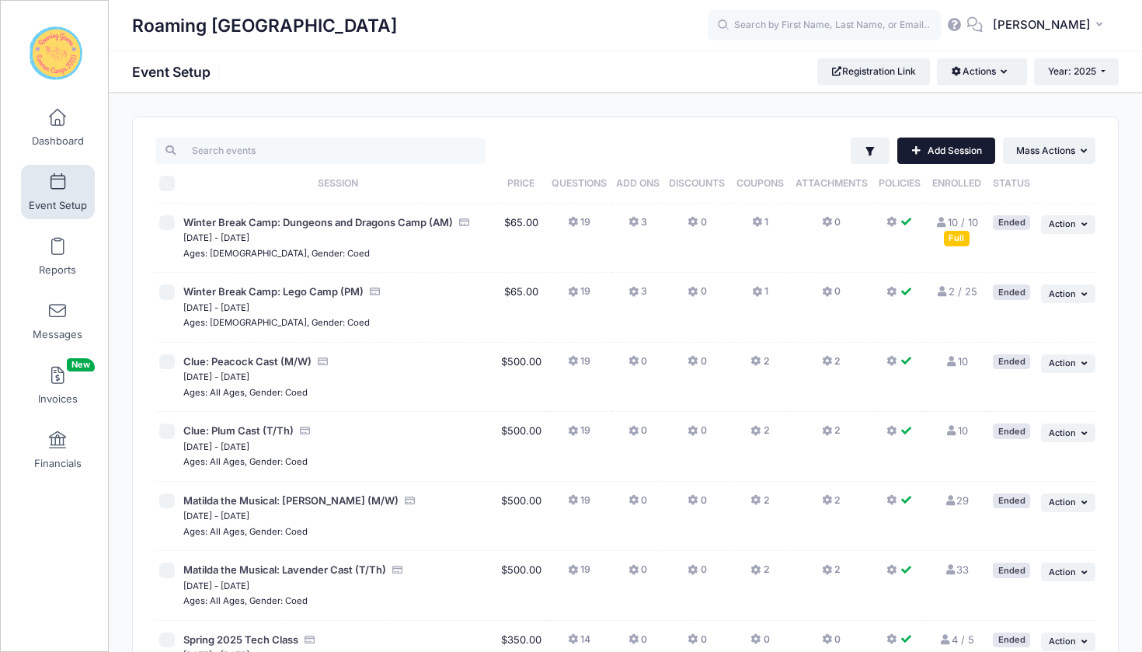
click at [935, 148] on link "Add Session" at bounding box center [946, 151] width 98 height 26
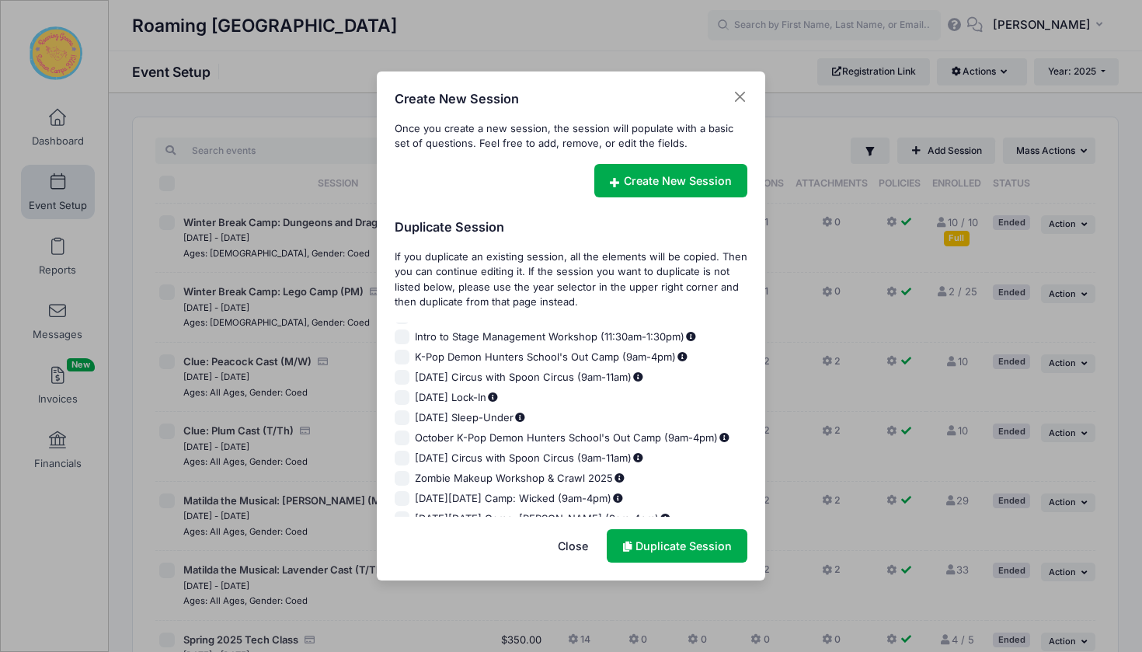
scroll to position [1255, 0]
click at [407, 512] on input "[DATE][DATE] Camp: [PERSON_NAME] (9am-4pm)" at bounding box center [403, 520] width 16 height 16
checkbox input "true"
click at [664, 544] on link "Duplicate Session" at bounding box center [677, 545] width 141 height 33
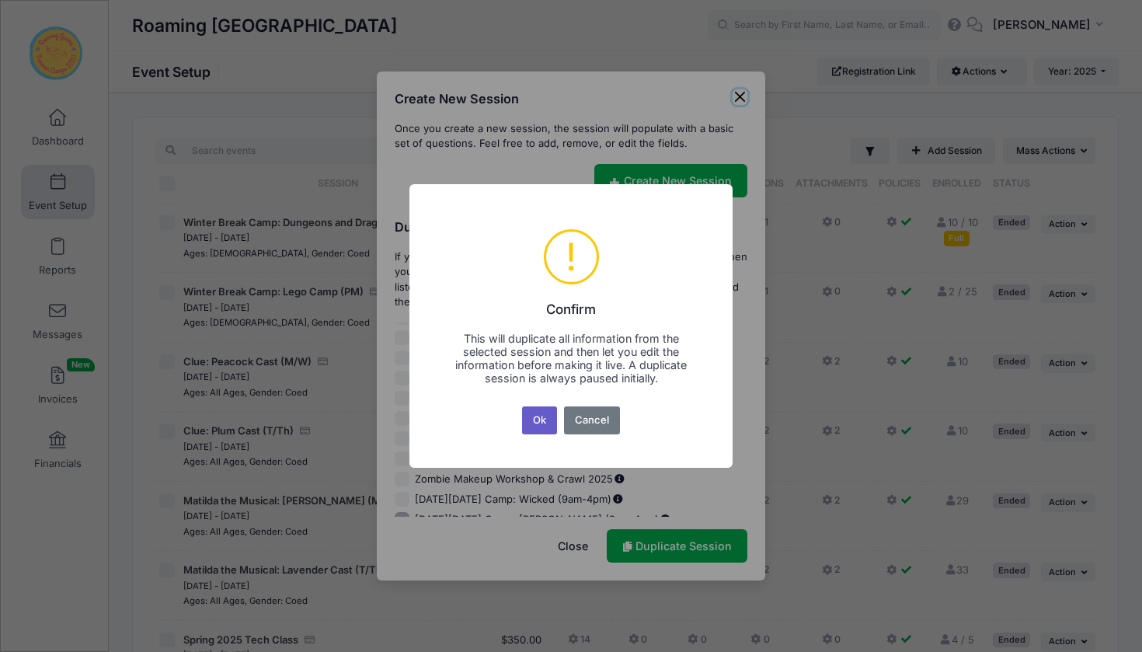
click at [537, 423] on button "Ok" at bounding box center [540, 420] width 36 height 28
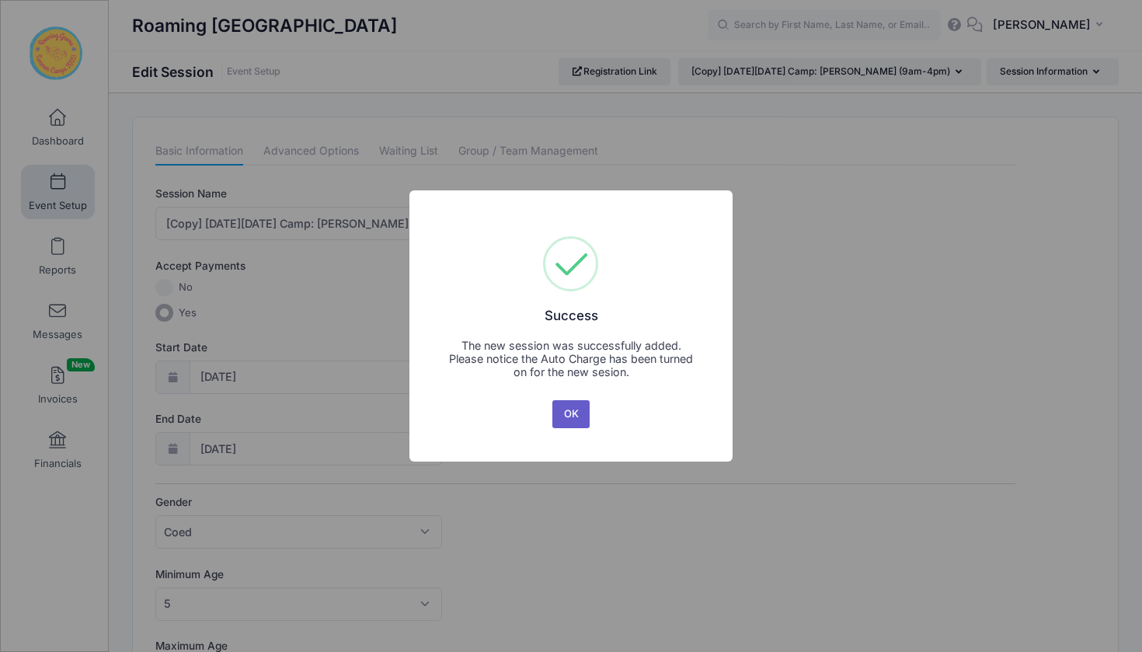
click at [570, 419] on button "OK" at bounding box center [570, 414] width 37 height 28
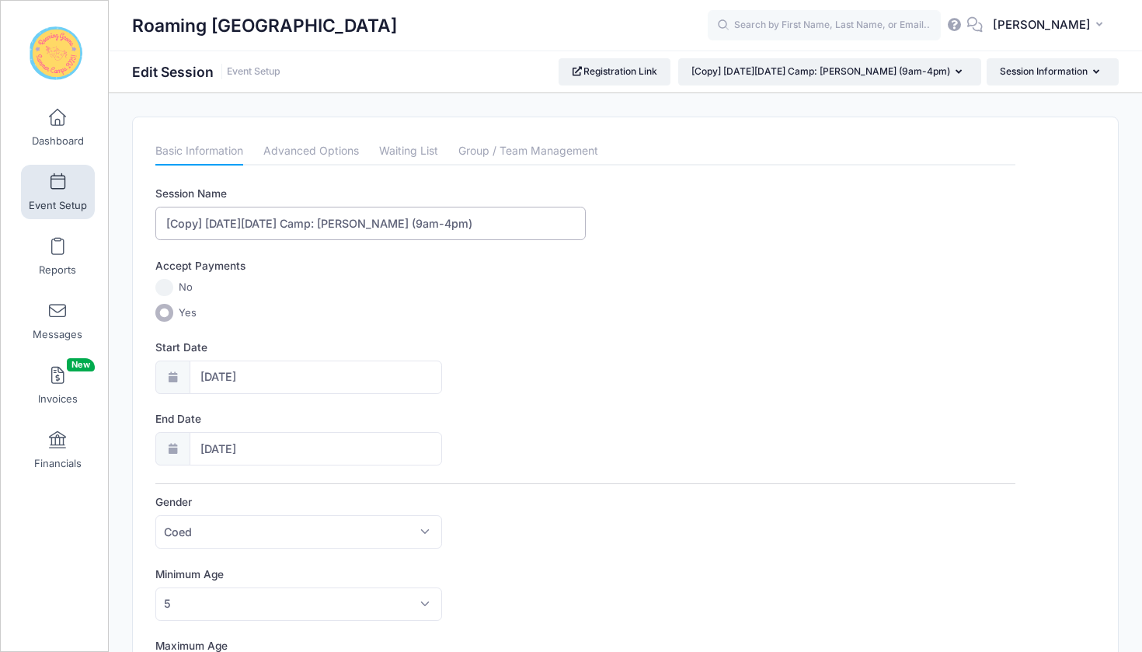
drag, startPoint x: 207, startPoint y: 223, endPoint x: 140, endPoint y: 223, distance: 66.8
drag, startPoint x: 366, startPoint y: 221, endPoint x: 304, endPoint y: 221, distance: 62.2
click at [304, 221] on input "[DATE][DATE] Camp: [PERSON_NAME] (9am-4pm)" at bounding box center [370, 223] width 430 height 33
type input "[DATE][DATE] Camp: Disney Villains (9am-4pm)"
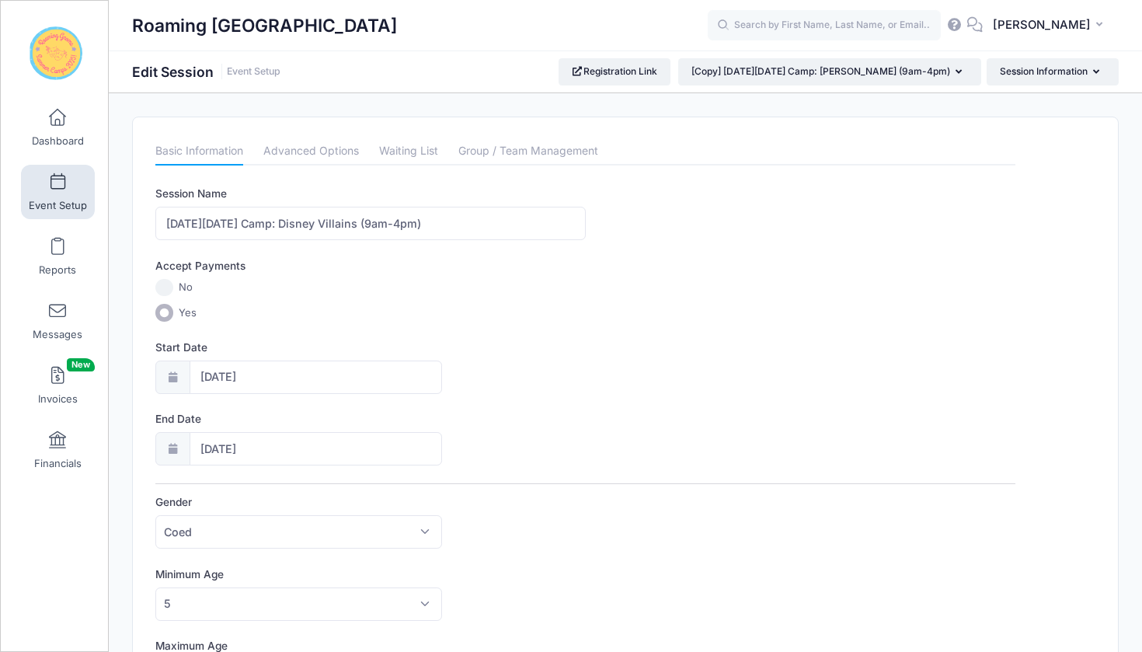
click at [539, 319] on label "Yes" at bounding box center [585, 313] width 860 height 18
click at [173, 319] on input "Yes" at bounding box center [164, 313] width 18 height 18
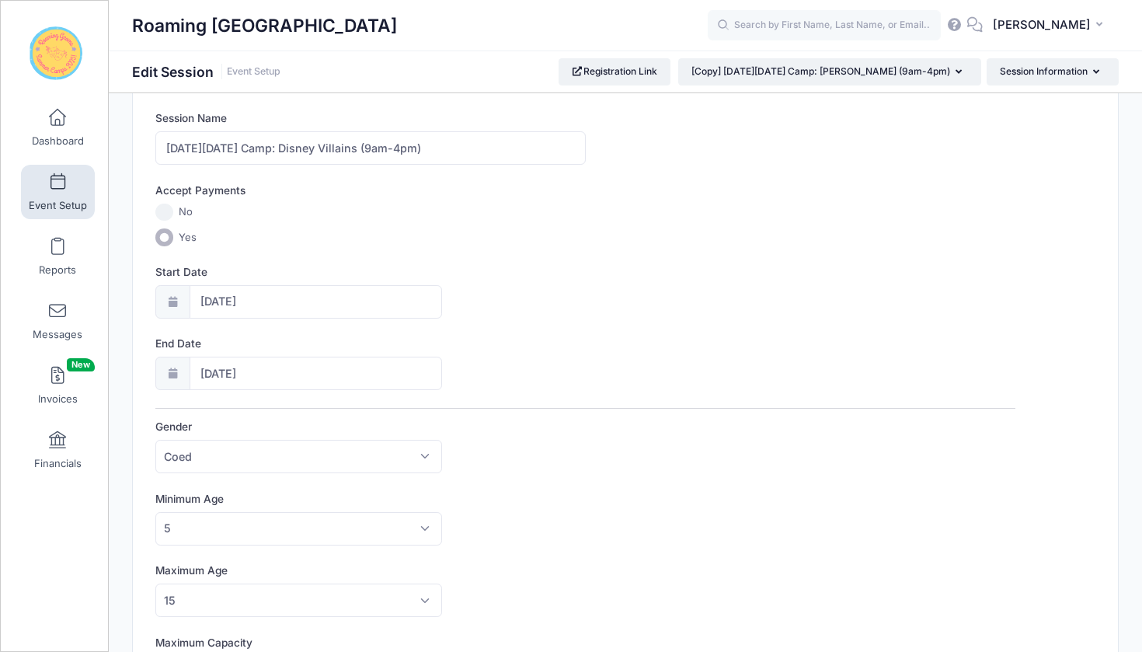
scroll to position [122, 0]
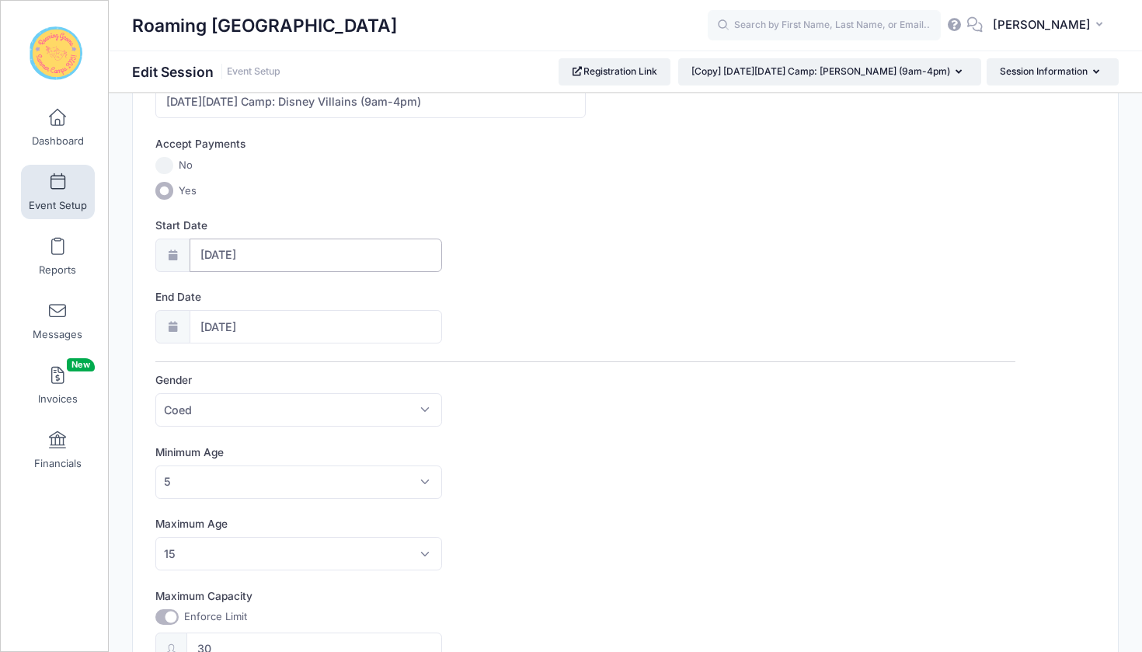
click at [221, 256] on input "11/25/2025" at bounding box center [316, 255] width 253 height 33
click at [296, 464] on span "26" at bounding box center [298, 465] width 28 height 28
type input "11/26/2025"
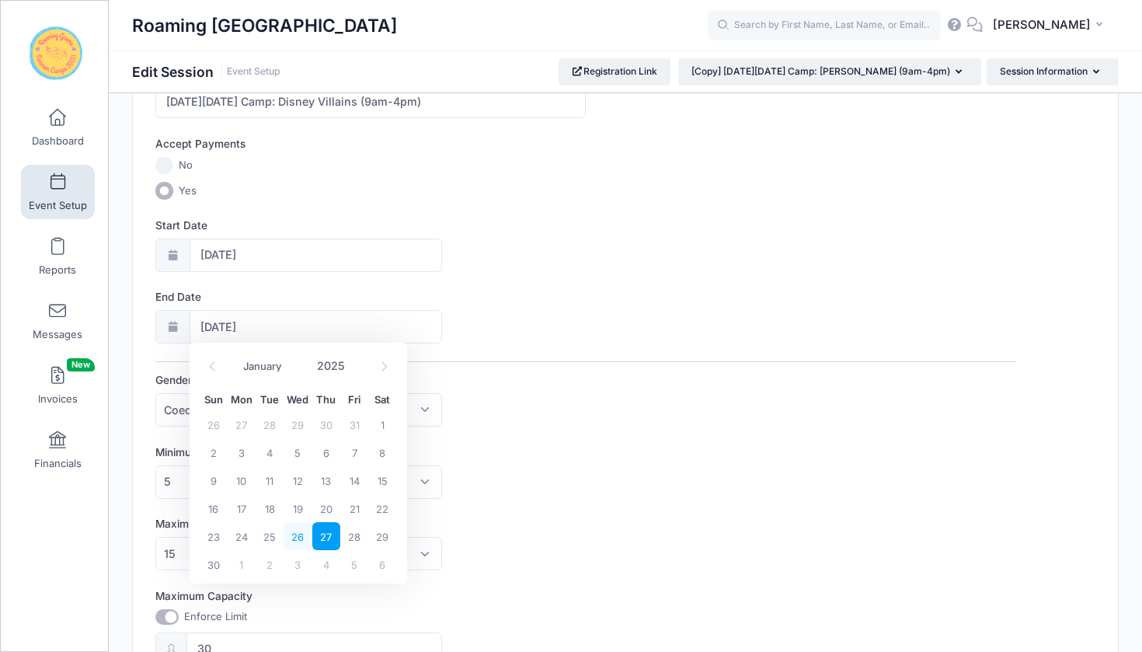
click at [298, 545] on span "26" at bounding box center [298, 536] width 28 height 28
type input "11/26/2025"
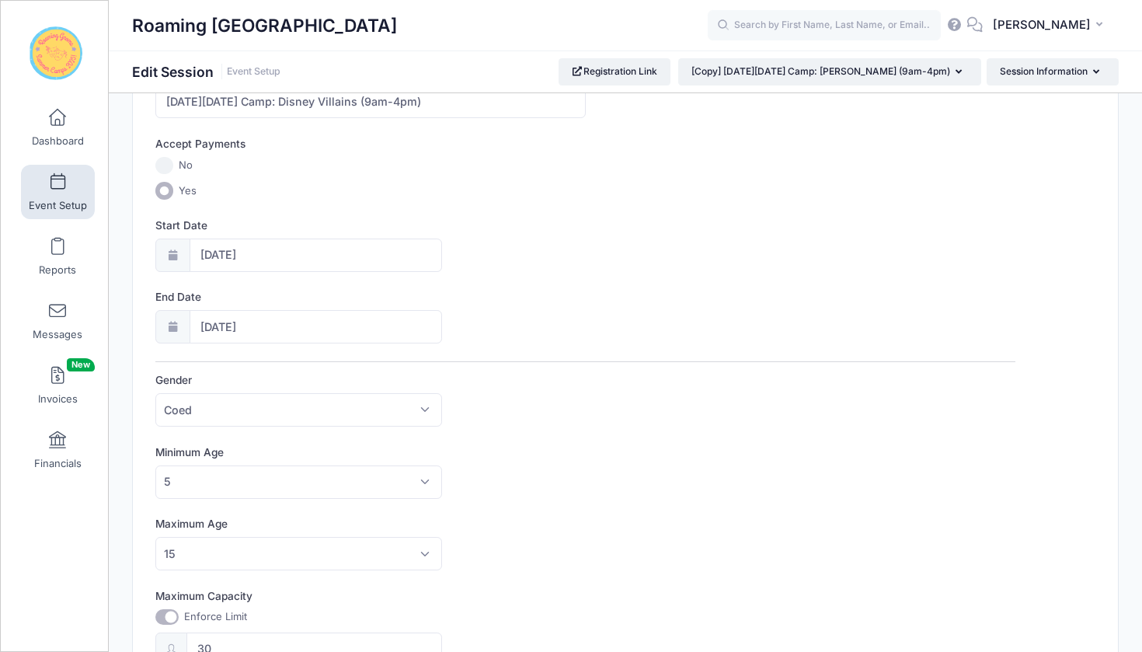
click at [580, 279] on div "Session Name Thanksgiving Day Camp: Disney Villains (9am-4pm) Accept Payments N…" at bounding box center [585, 613] width 860 height 1098
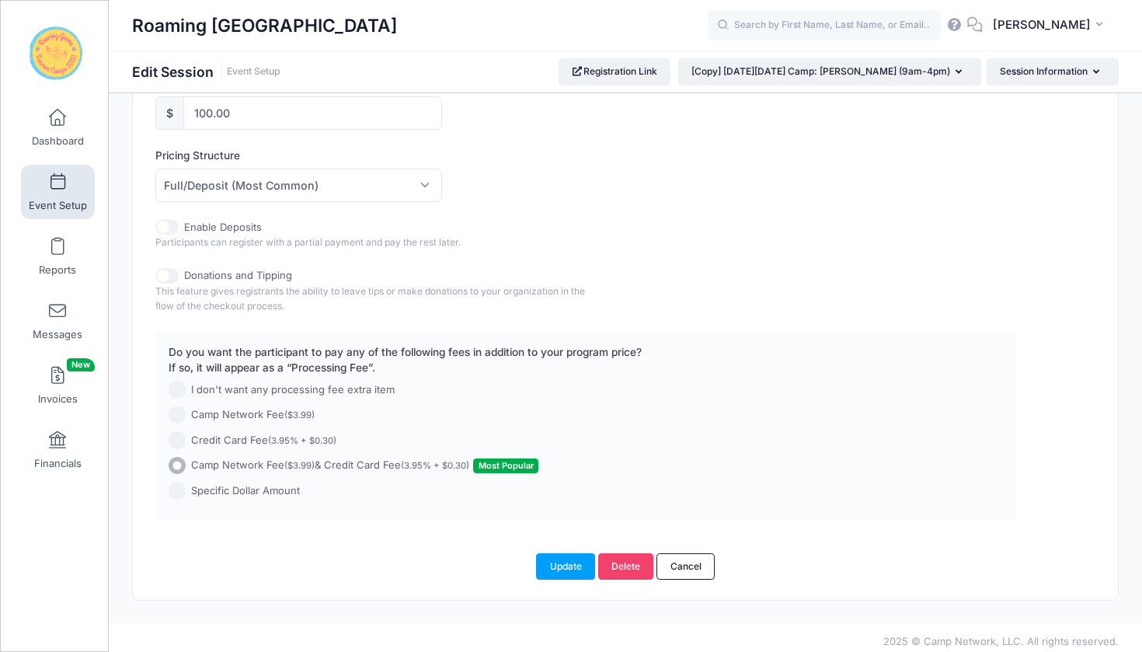
scroll to position [763, 0]
click at [566, 559] on button "Update" at bounding box center [565, 567] width 59 height 26
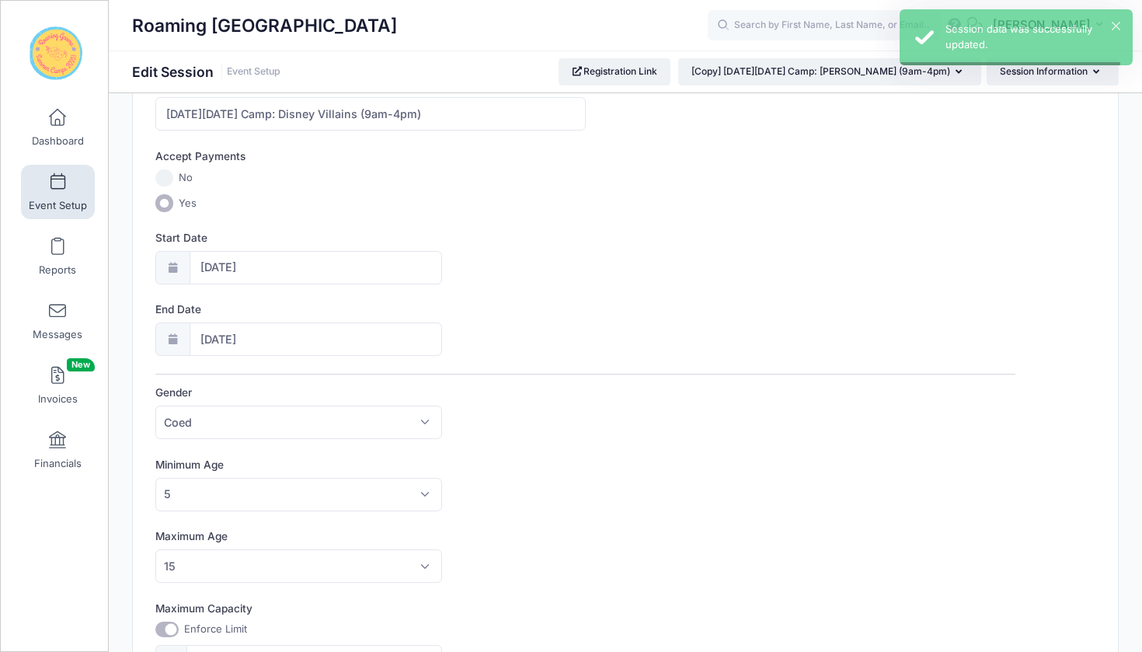
scroll to position [0, 0]
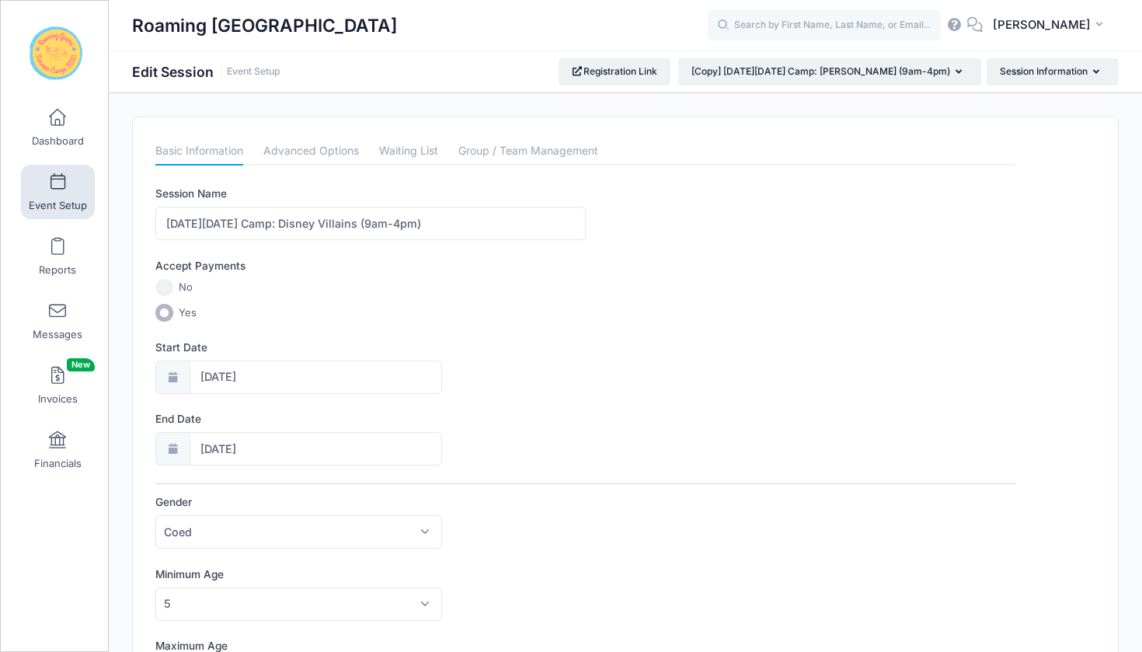
click at [58, 185] on span at bounding box center [58, 182] width 0 height 17
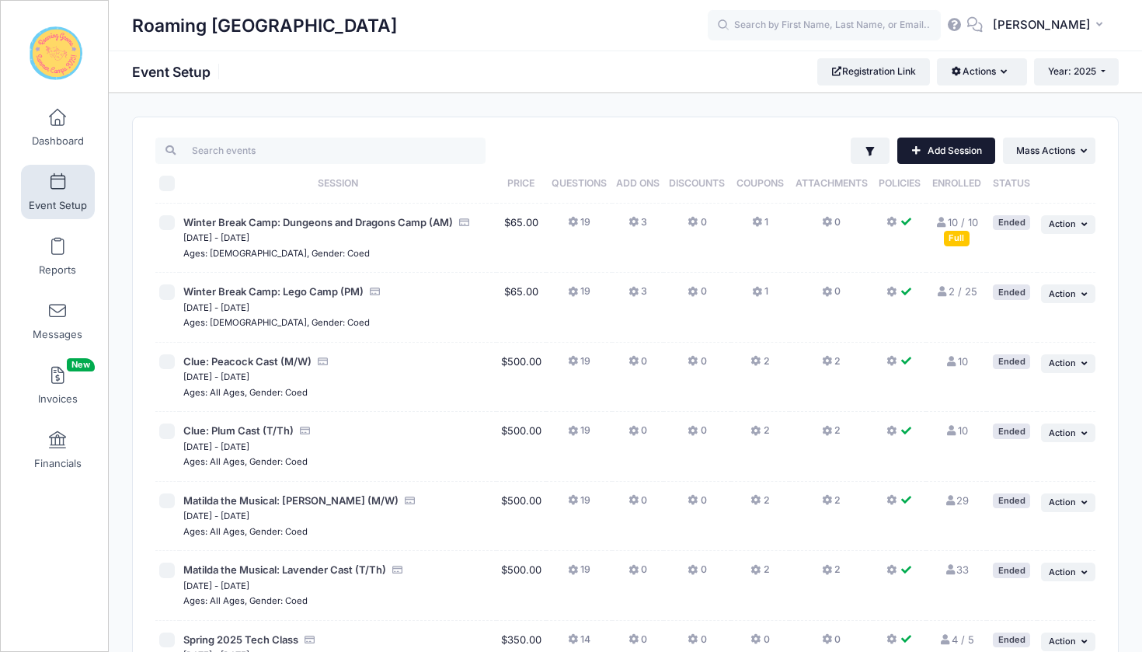
click at [928, 152] on link "Add Session" at bounding box center [946, 151] width 98 height 26
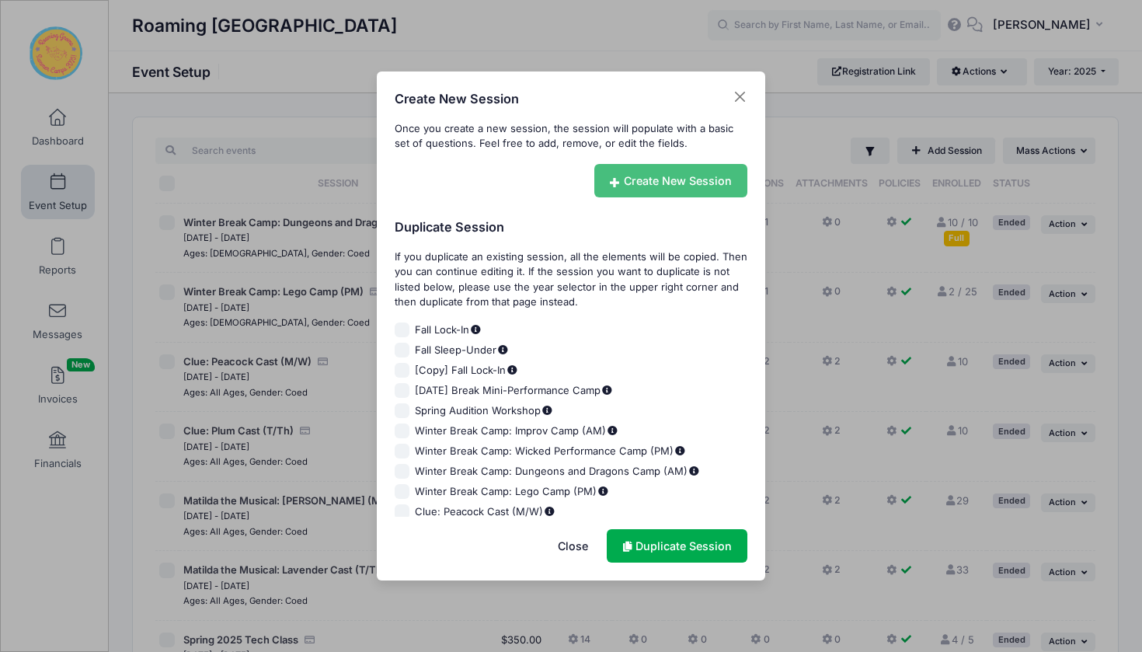
click at [673, 179] on link "Create New Session" at bounding box center [671, 180] width 154 height 33
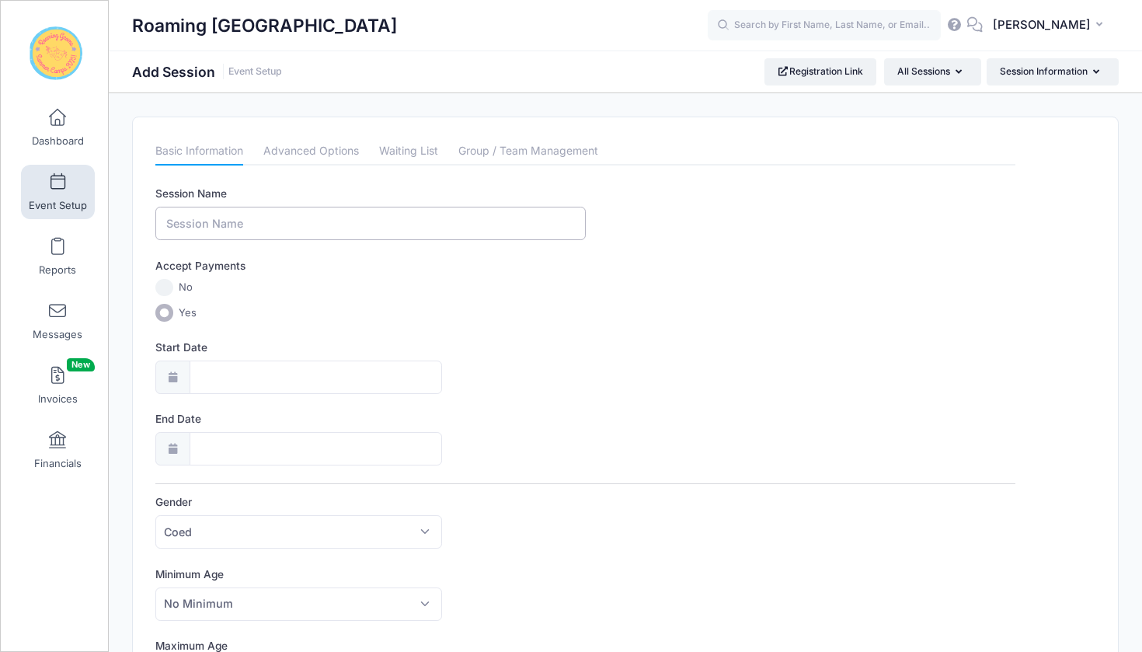
click at [429, 222] on input "Session Name" at bounding box center [370, 223] width 430 height 33
type input "ALL THREE Thanksgiving Day Camps (Wicked, Taylor Swift, Disney Villains)"
click at [218, 375] on input "Start Date" at bounding box center [316, 377] width 253 height 33
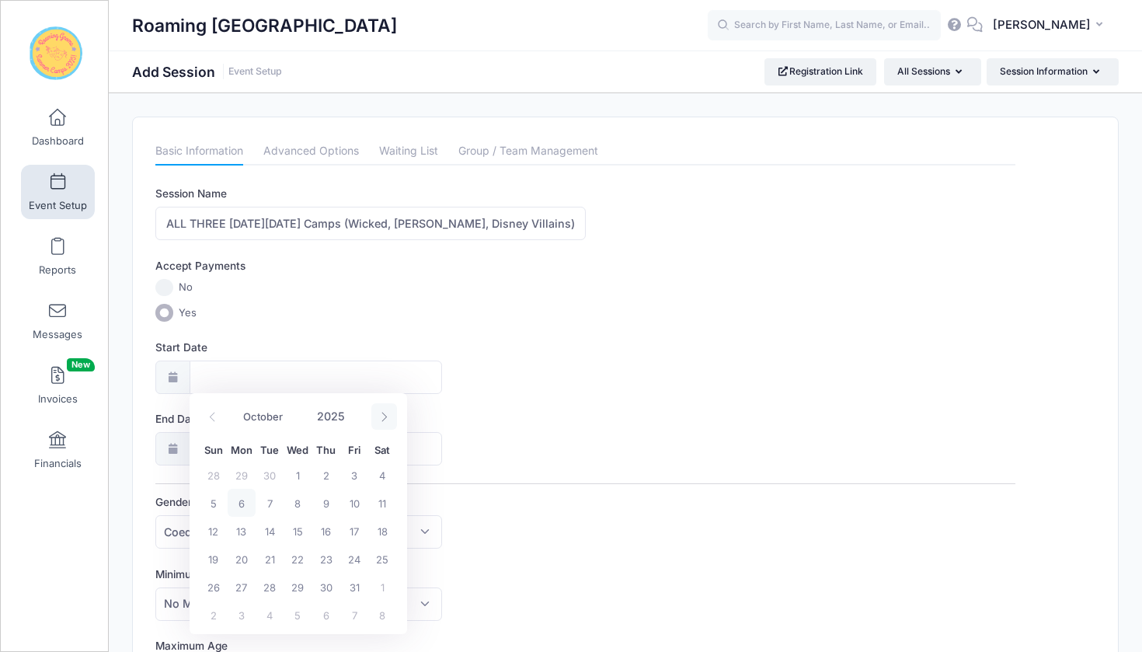
click at [382, 415] on icon at bounding box center [384, 417] width 10 height 10
select select "10"
click at [240, 589] on span "24" at bounding box center [242, 587] width 28 height 28
type input "11/24/2025"
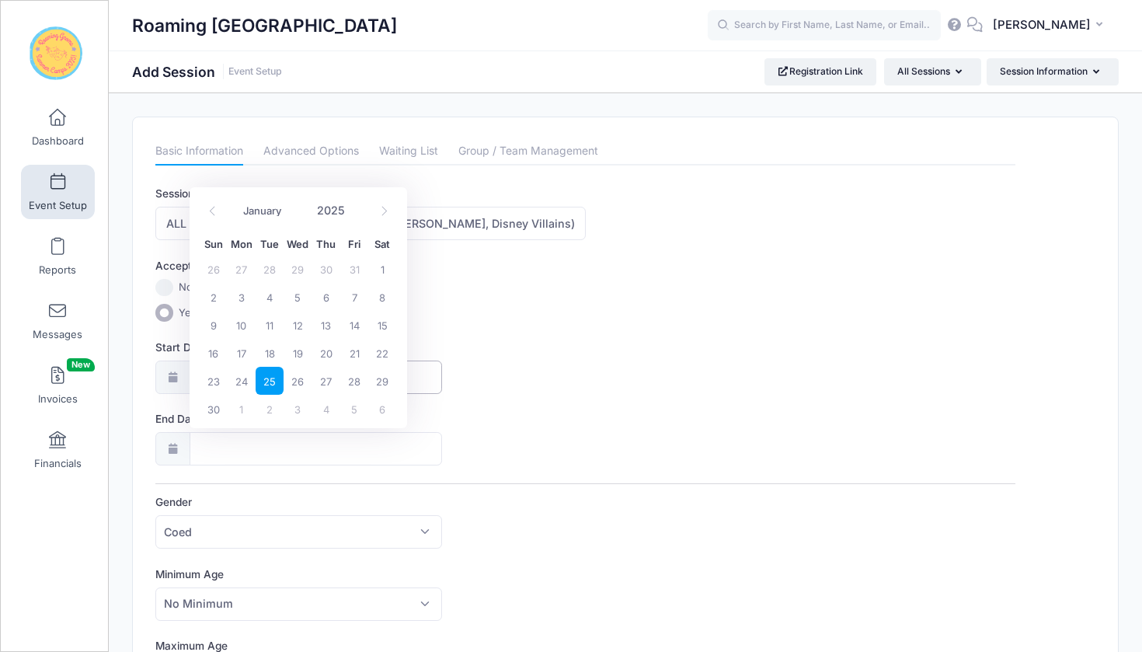
type input "11/25/2025"
select select "10"
click at [298, 385] on span "26" at bounding box center [298, 381] width 28 height 28
type input "[DATE]"
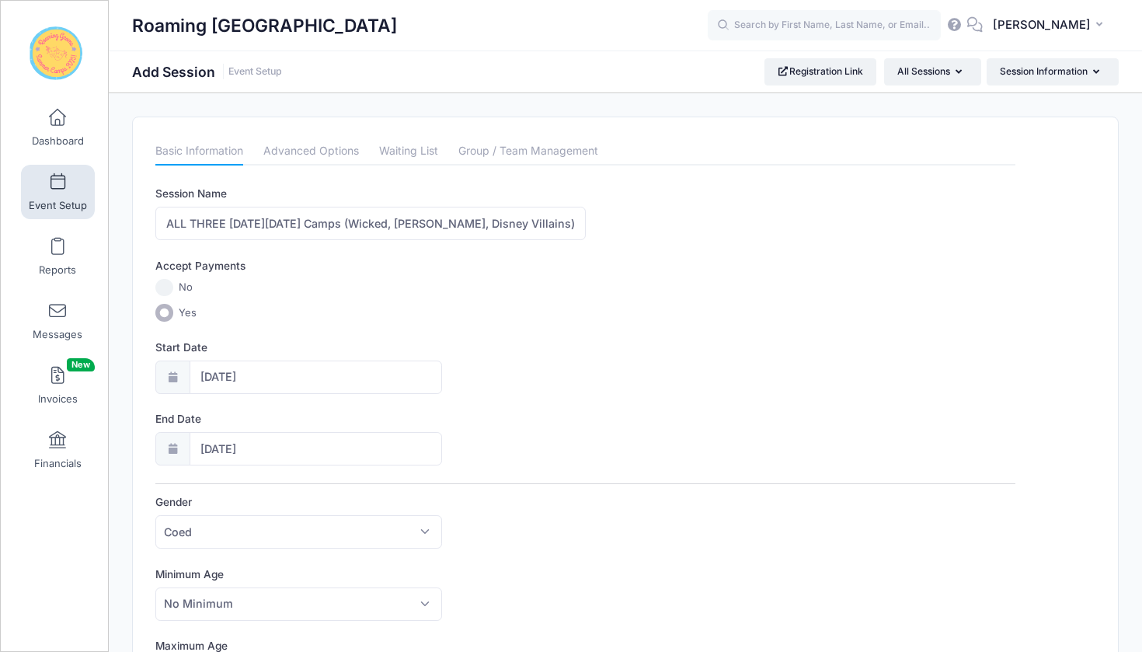
click at [587, 416] on div "End Date 11/26/2025" at bounding box center [585, 438] width 860 height 54
click at [58, 178] on span at bounding box center [58, 182] width 0 height 17
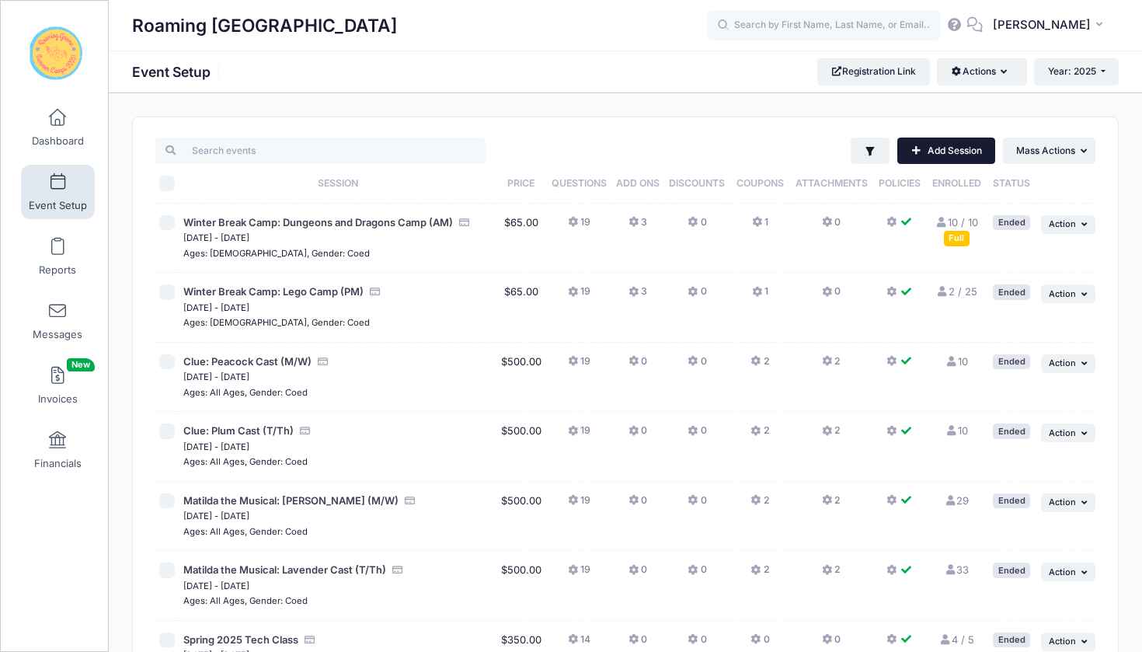
click at [960, 148] on link "Add Session" at bounding box center [946, 151] width 98 height 26
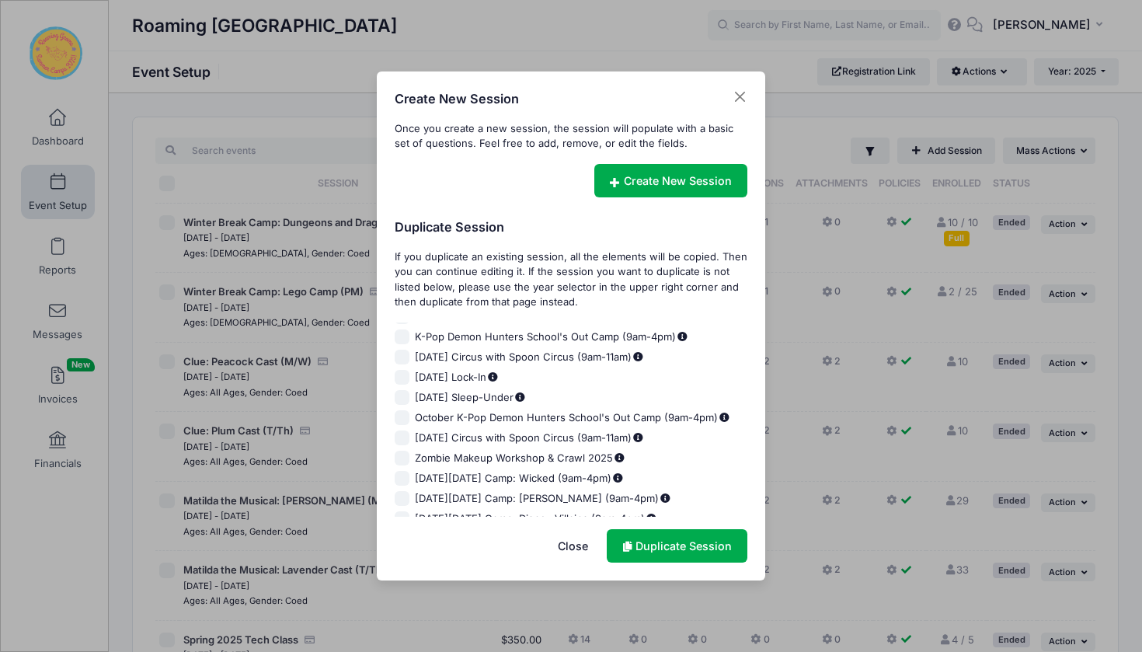
scroll to position [1275, 0]
click at [403, 512] on input "[DATE][DATE] Camp: Disney Villains (9am-4pm)" at bounding box center [403, 520] width 16 height 16
checkbox input "true"
click at [664, 546] on link "Duplicate Session" at bounding box center [677, 545] width 141 height 33
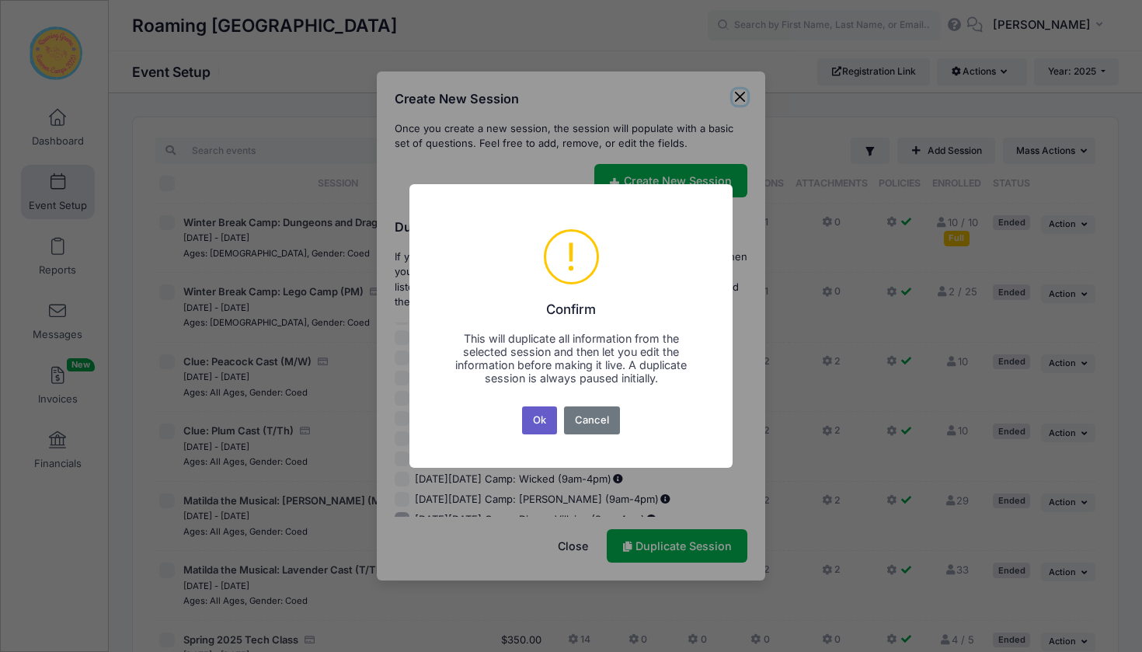
click at [543, 423] on button "Ok" at bounding box center [540, 420] width 36 height 28
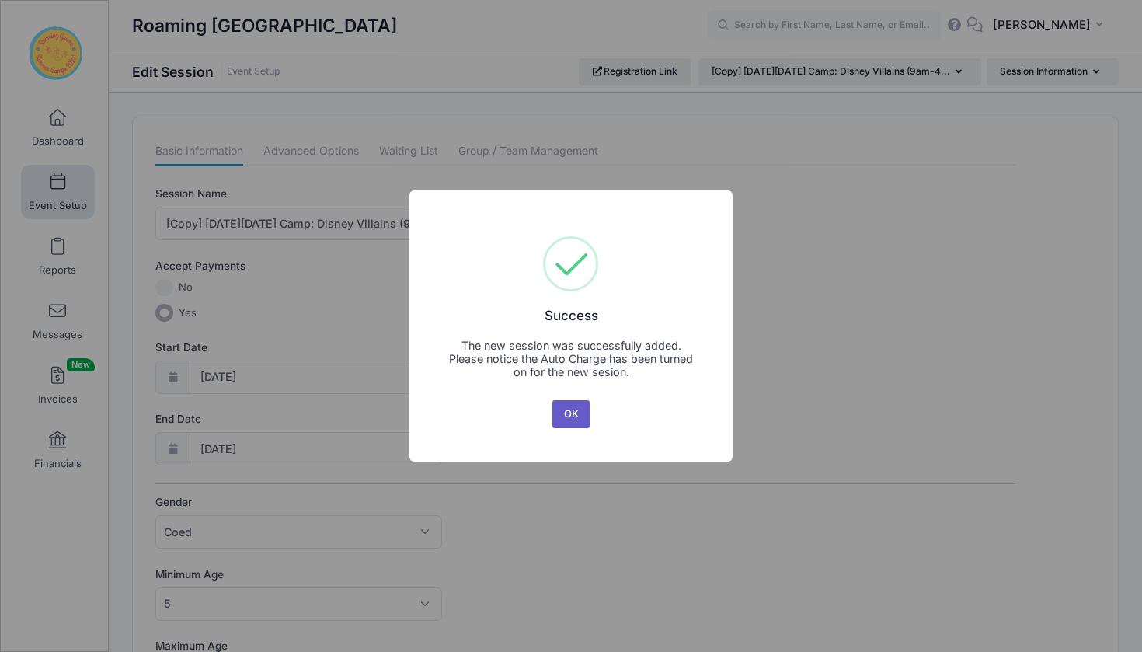
click at [579, 417] on button "OK" at bounding box center [570, 414] width 37 height 28
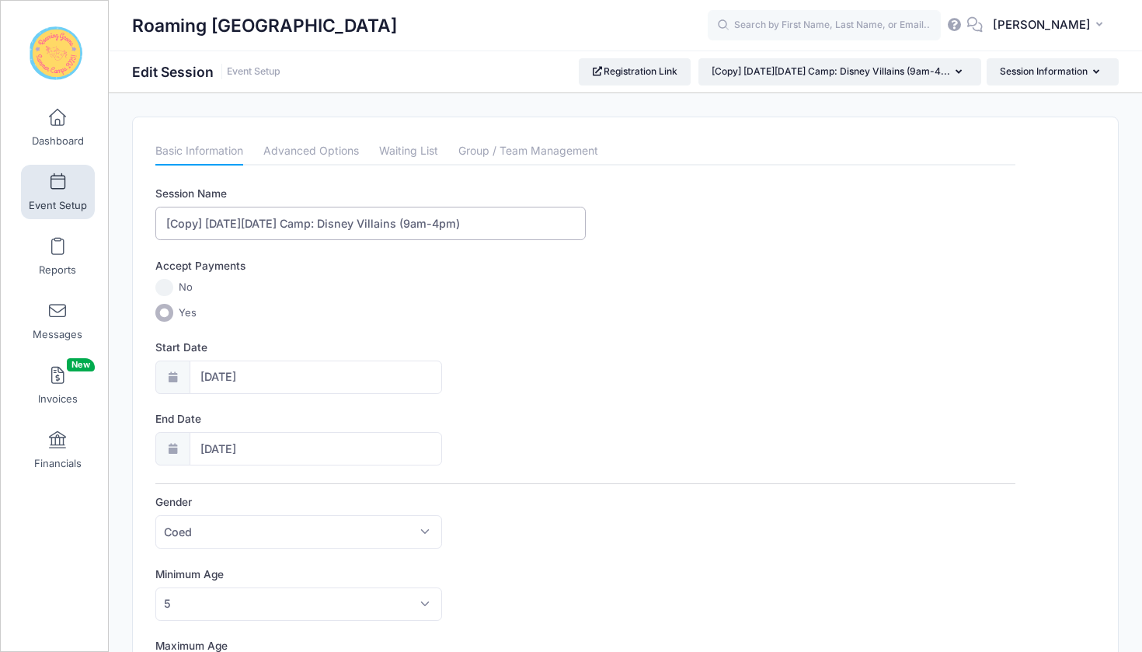
drag, startPoint x: 509, startPoint y: 223, endPoint x: 127, endPoint y: 223, distance: 382.3
click at [231, 224] on input "ALL THREER Thanksgiving Day Camps (Wicked, Taylor Swift," at bounding box center [370, 223] width 430 height 33
click at [511, 233] on input "ALL THREE Thanksgiving Day Camps (Wicked, Taylor Swift," at bounding box center [370, 223] width 430 height 33
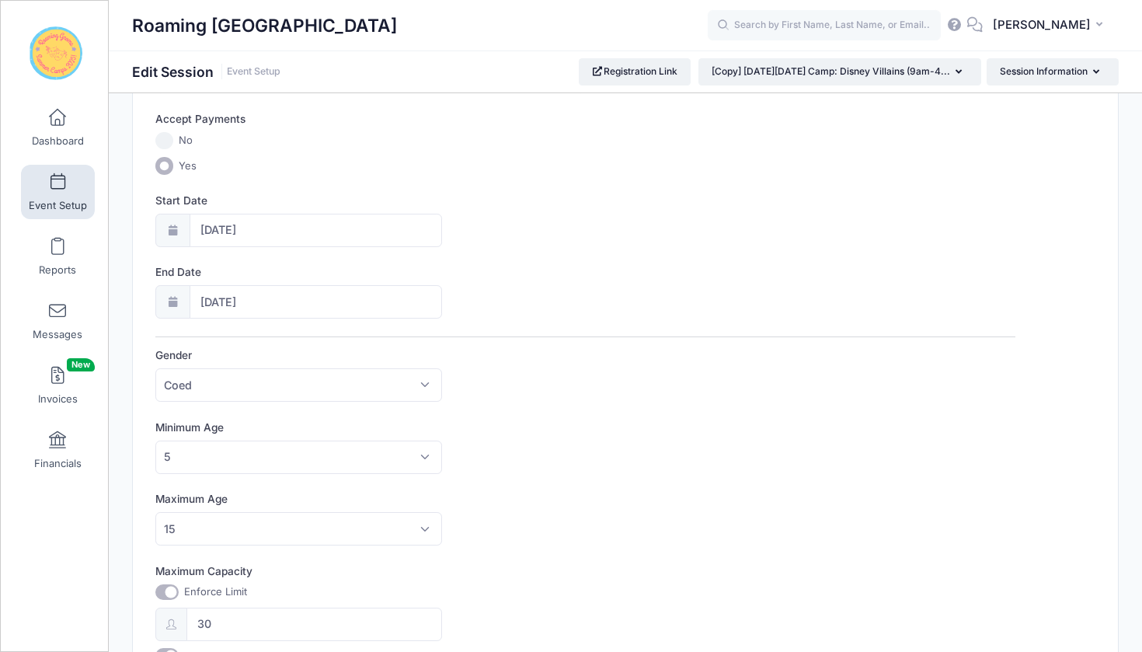
scroll to position [177, 0]
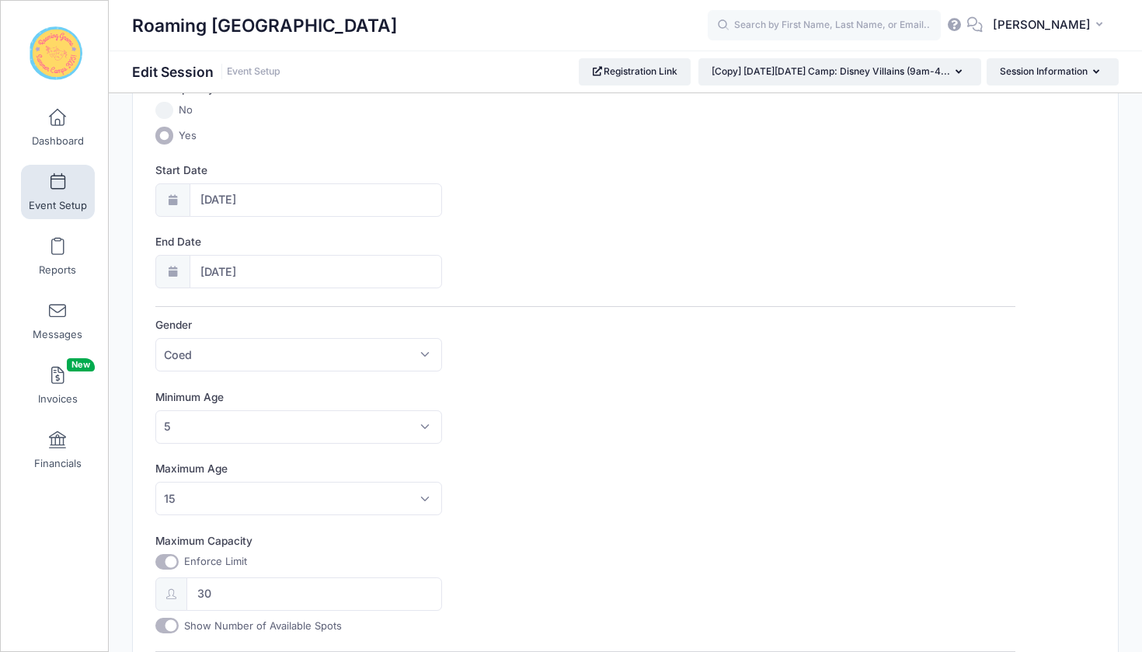
type input "ALL THREE [DATE][DATE] Camps (Wicked, [PERSON_NAME], Disney Villains)"
click at [229, 197] on input "11/26/2025" at bounding box center [316, 199] width 253 height 33
click at [240, 414] on span "24" at bounding box center [242, 410] width 28 height 28
type input "11/24/2025"
click at [643, 205] on div "Start Date 11/24/2025" at bounding box center [585, 189] width 860 height 54
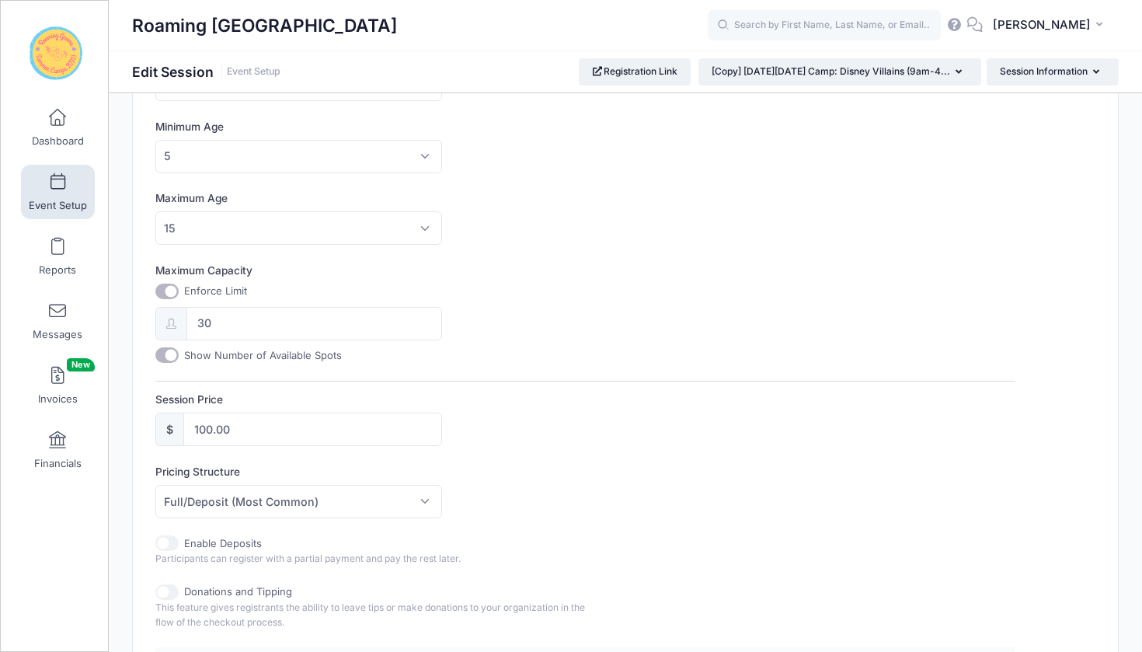
scroll to position [441, 0]
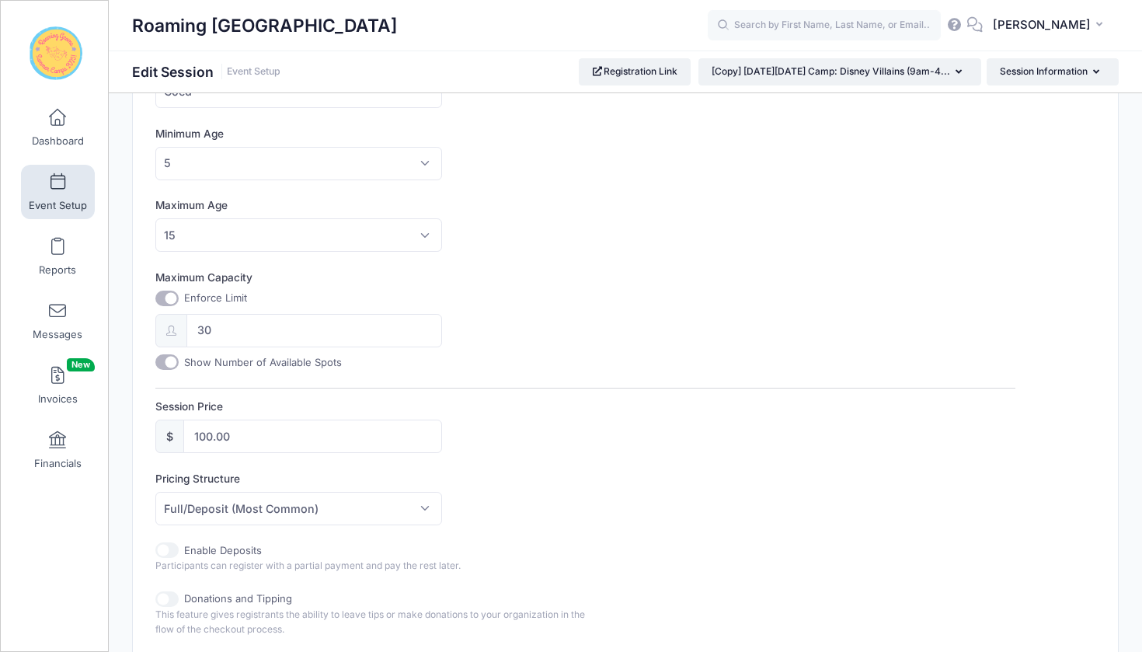
click at [166, 295] on input "Maximum Capacity" at bounding box center [166, 299] width 23 height 16
checkbox input "false"
type input "0"
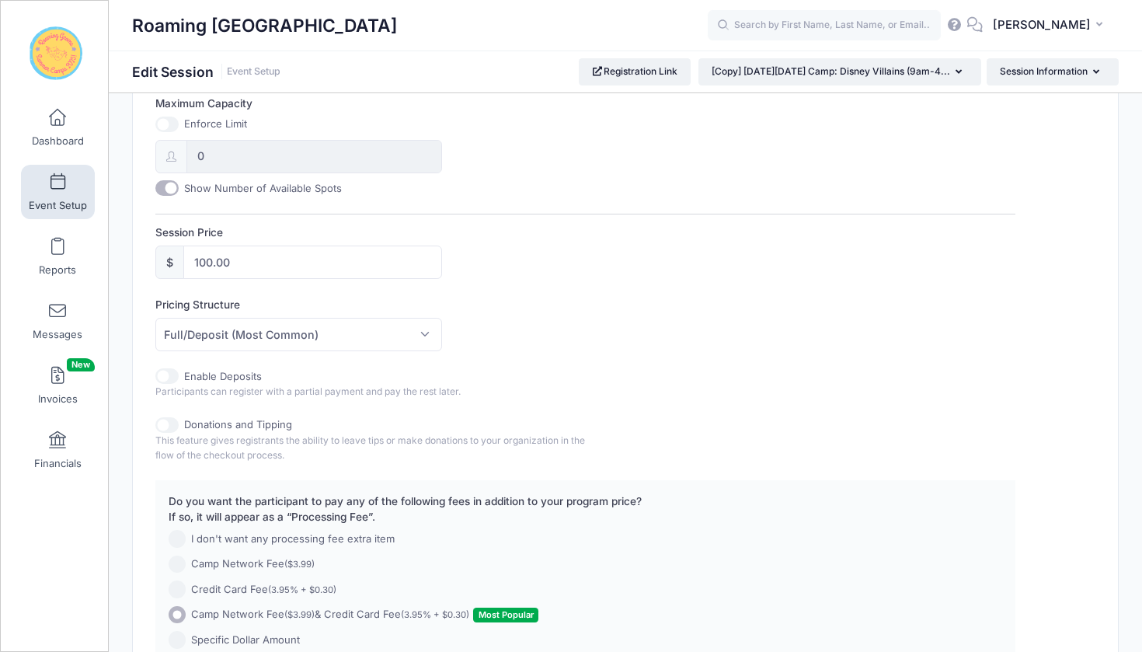
scroll to position [619, 0]
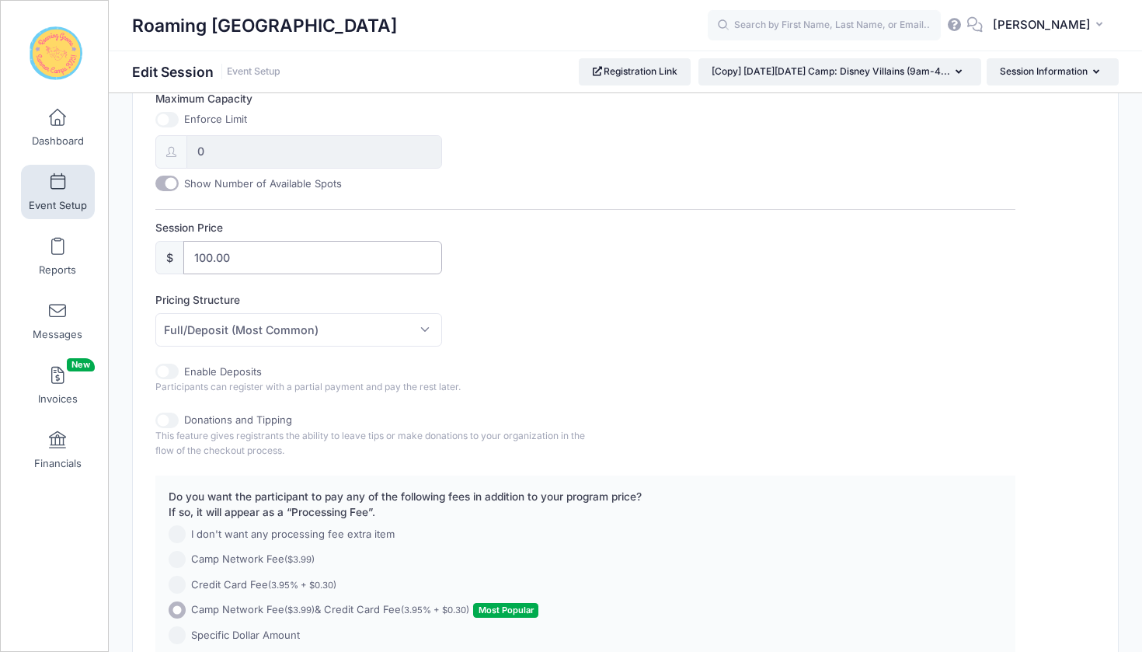
click at [211, 255] on input "100.00" at bounding box center [312, 257] width 259 height 33
type input "250.00"
click at [590, 314] on div "Pricing Structure Full/Deposit (Most Common) Payment Schedule Full/Deposit (Mos…" at bounding box center [585, 319] width 860 height 54
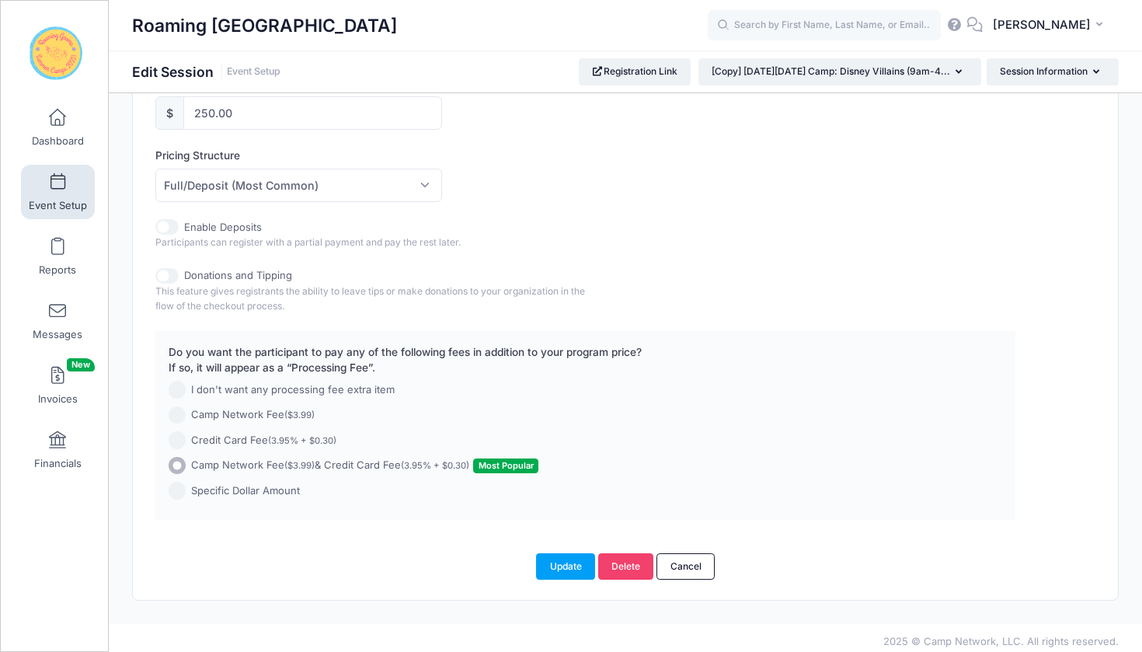
scroll to position [763, 0]
click at [564, 557] on button "Update" at bounding box center [565, 567] width 59 height 26
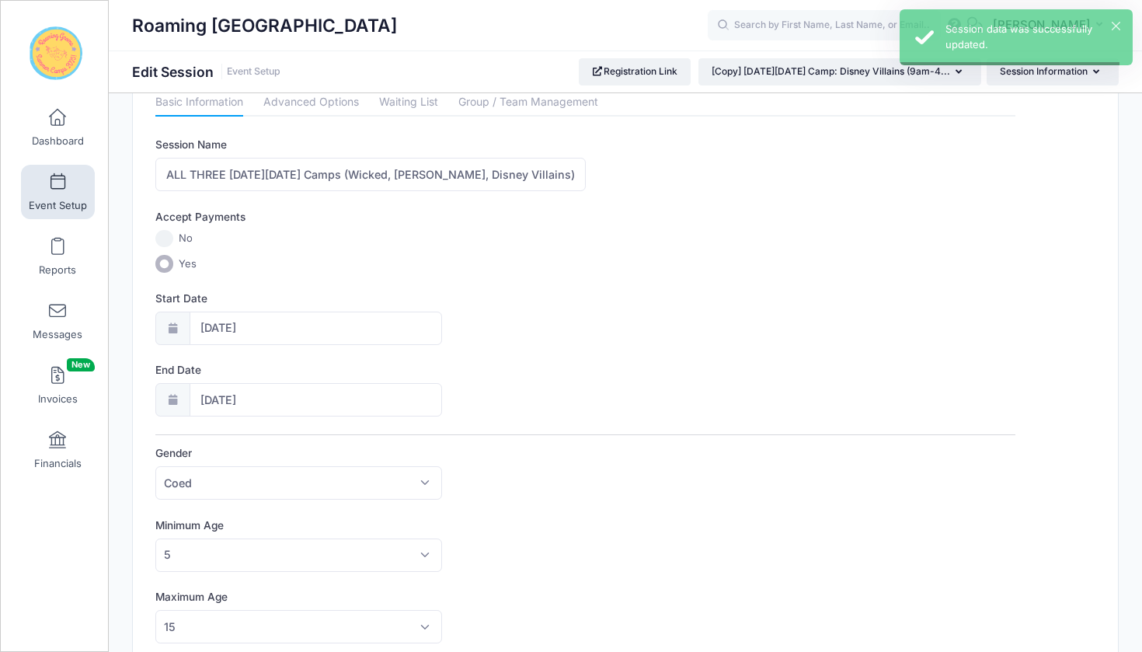
scroll to position [0, 0]
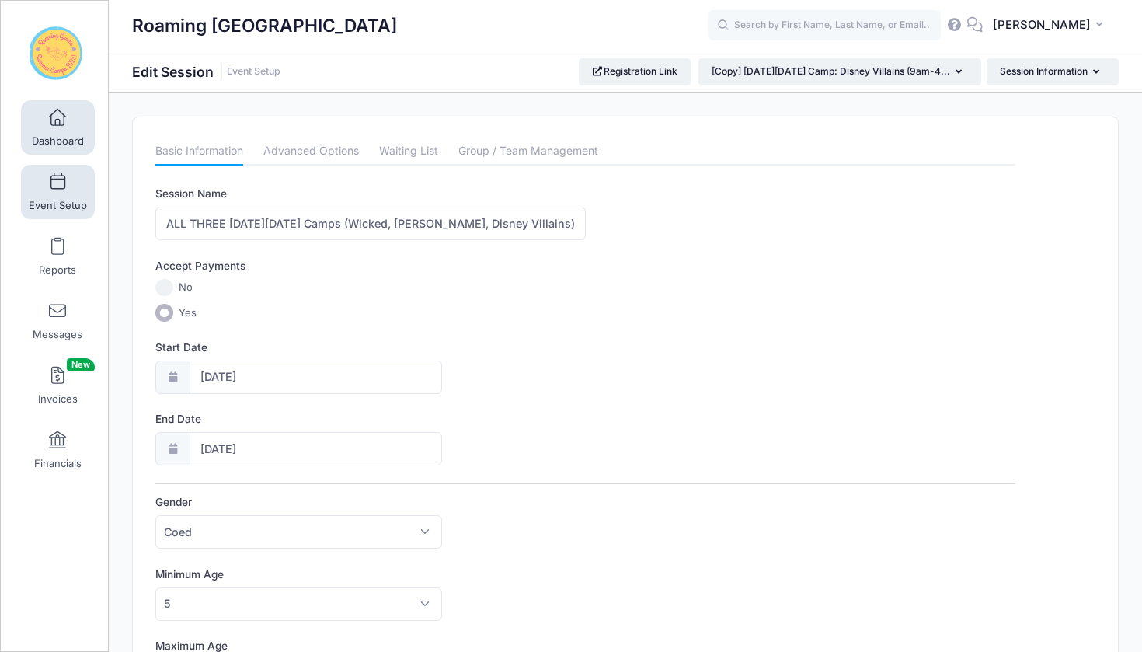
click at [58, 110] on span at bounding box center [58, 118] width 0 height 17
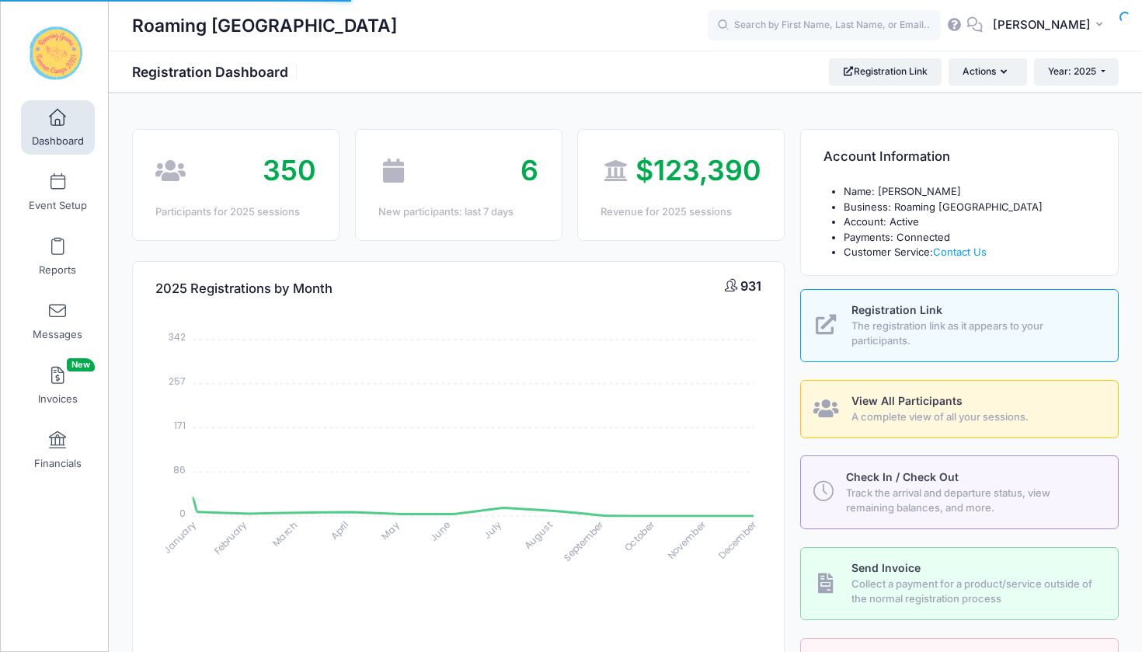
select select
